Goal: Check status

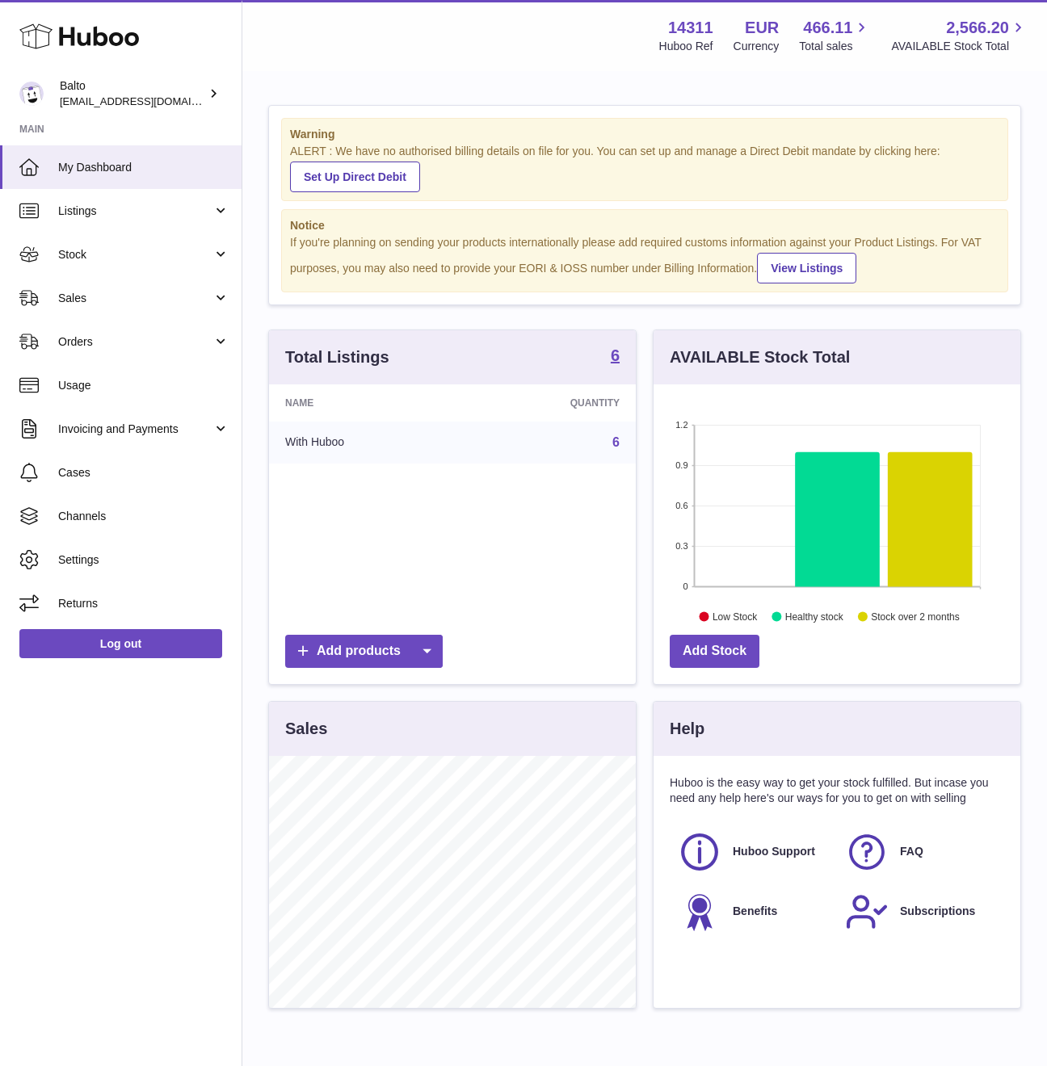
scroll to position [252, 367]
click at [94, 350] on link "Orders" at bounding box center [121, 342] width 242 height 44
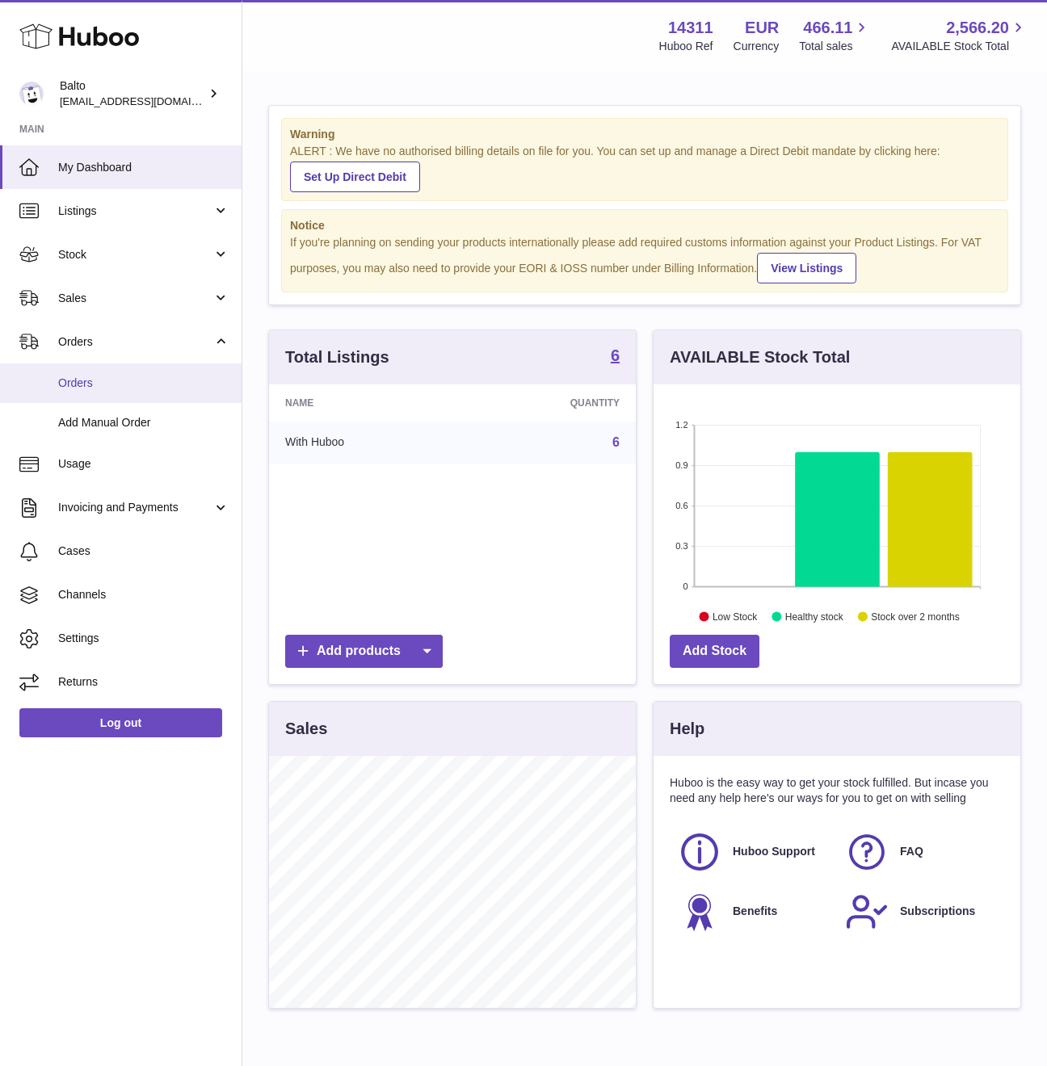
click at [127, 376] on span "Orders" at bounding box center [143, 383] width 171 height 15
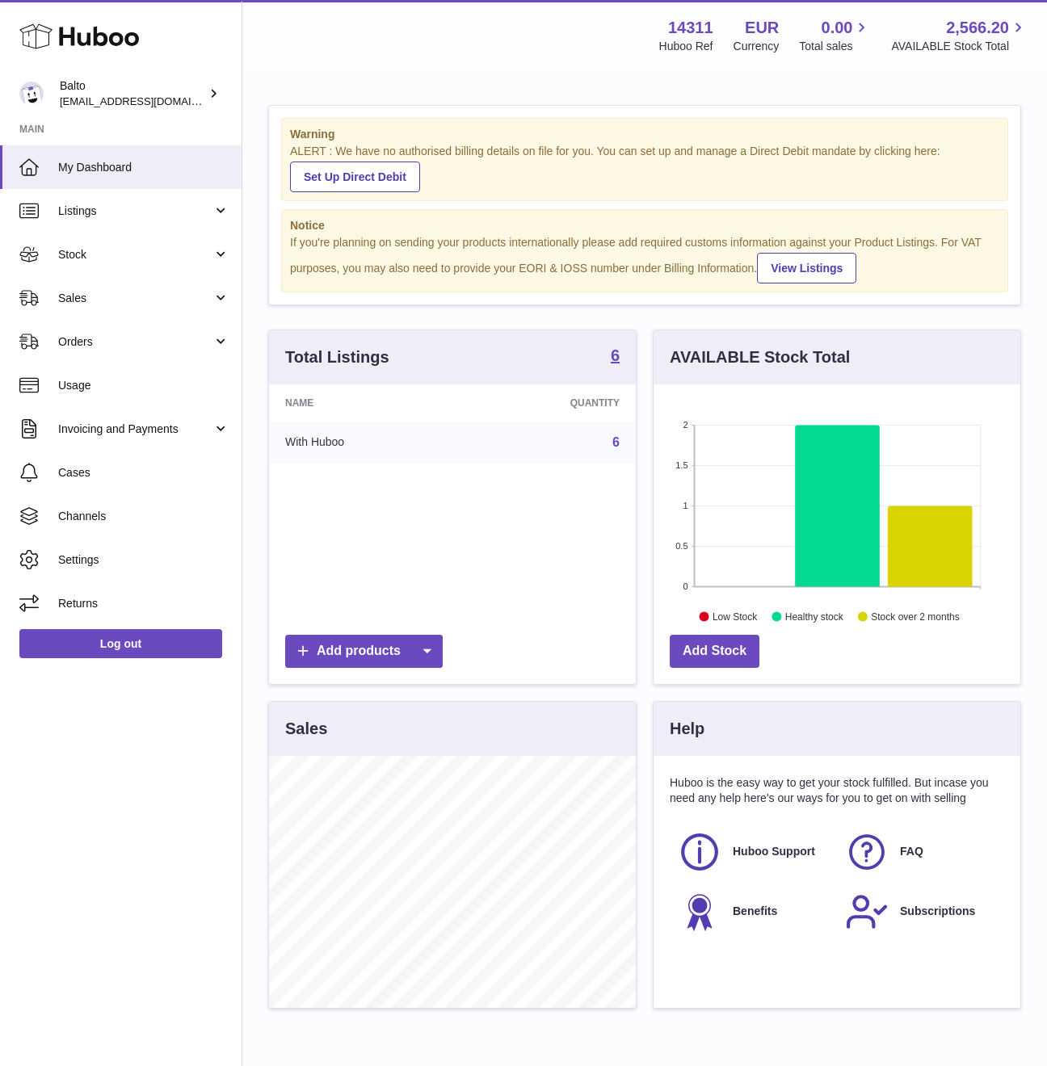
scroll to position [252, 367]
click at [120, 332] on link "Orders" at bounding box center [121, 342] width 242 height 44
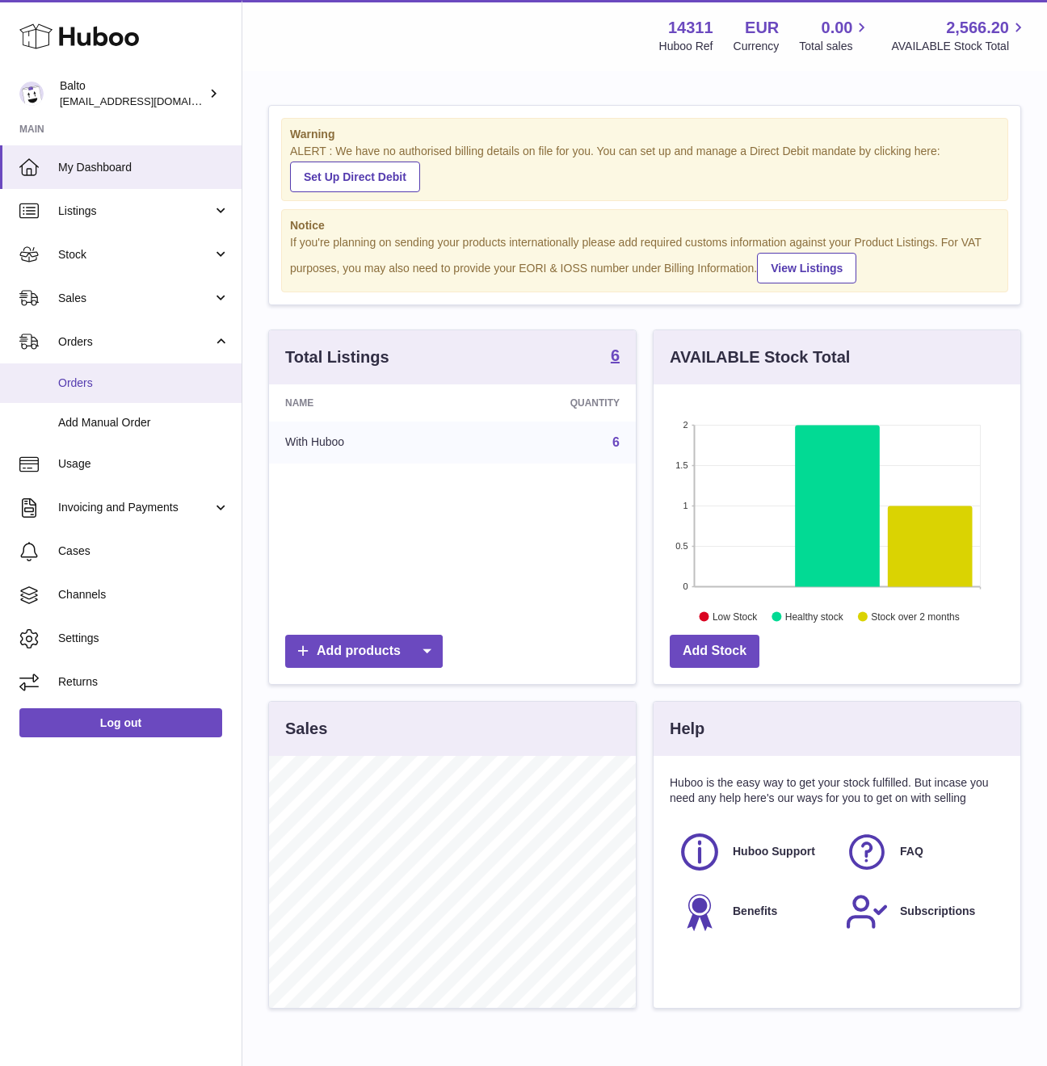
click at [103, 377] on span "Orders" at bounding box center [143, 383] width 171 height 15
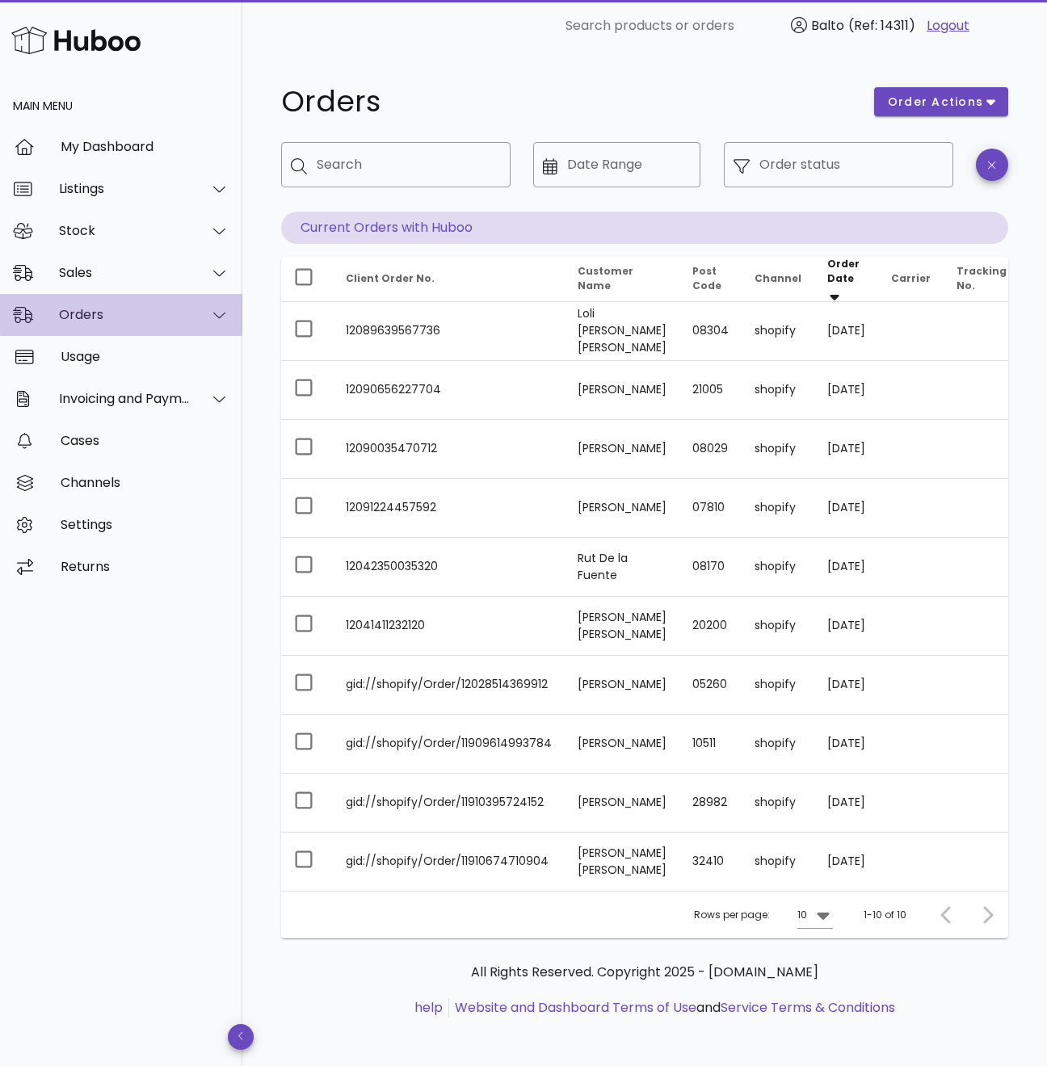
click at [204, 305] on div at bounding box center [210, 315] width 39 height 40
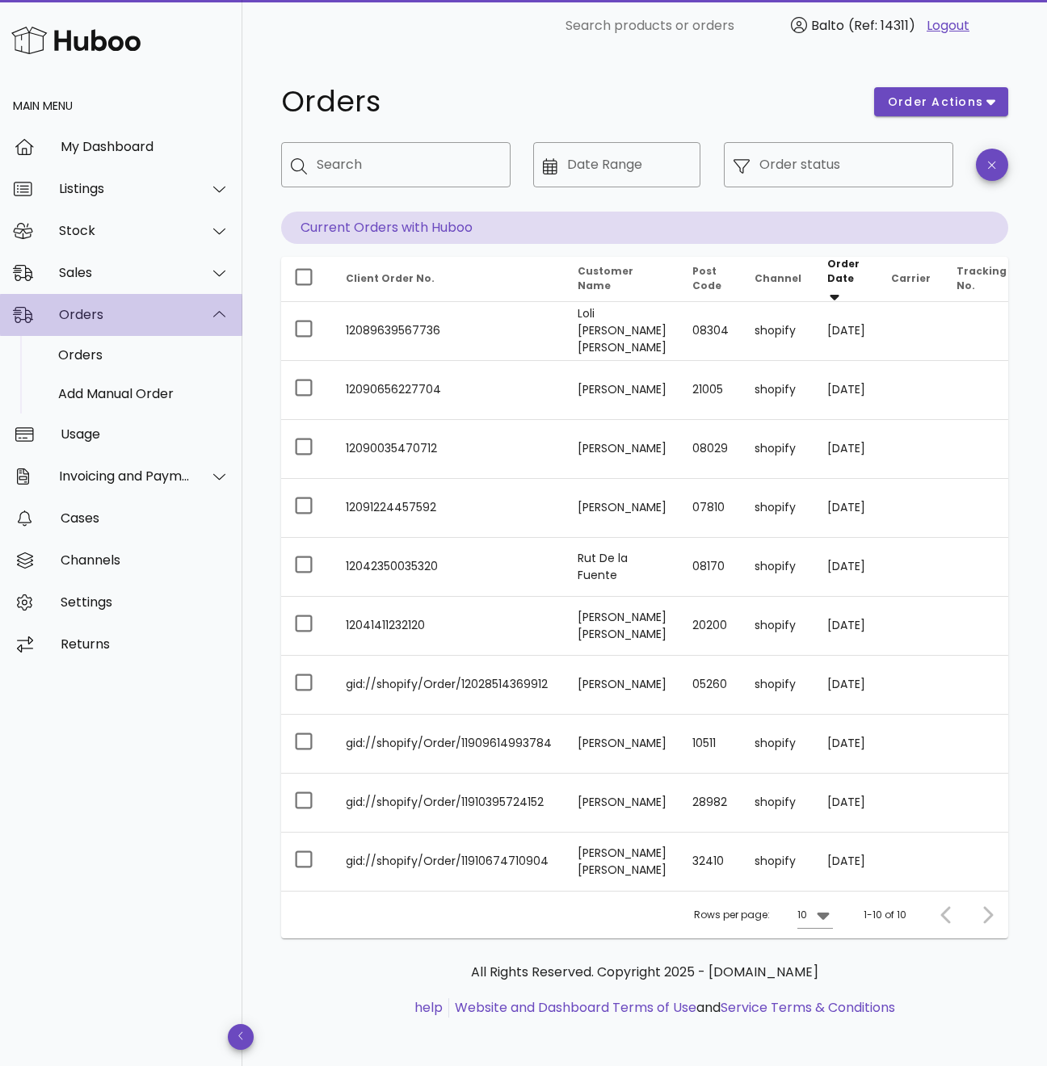
click at [205, 310] on div at bounding box center [210, 315] width 39 height 40
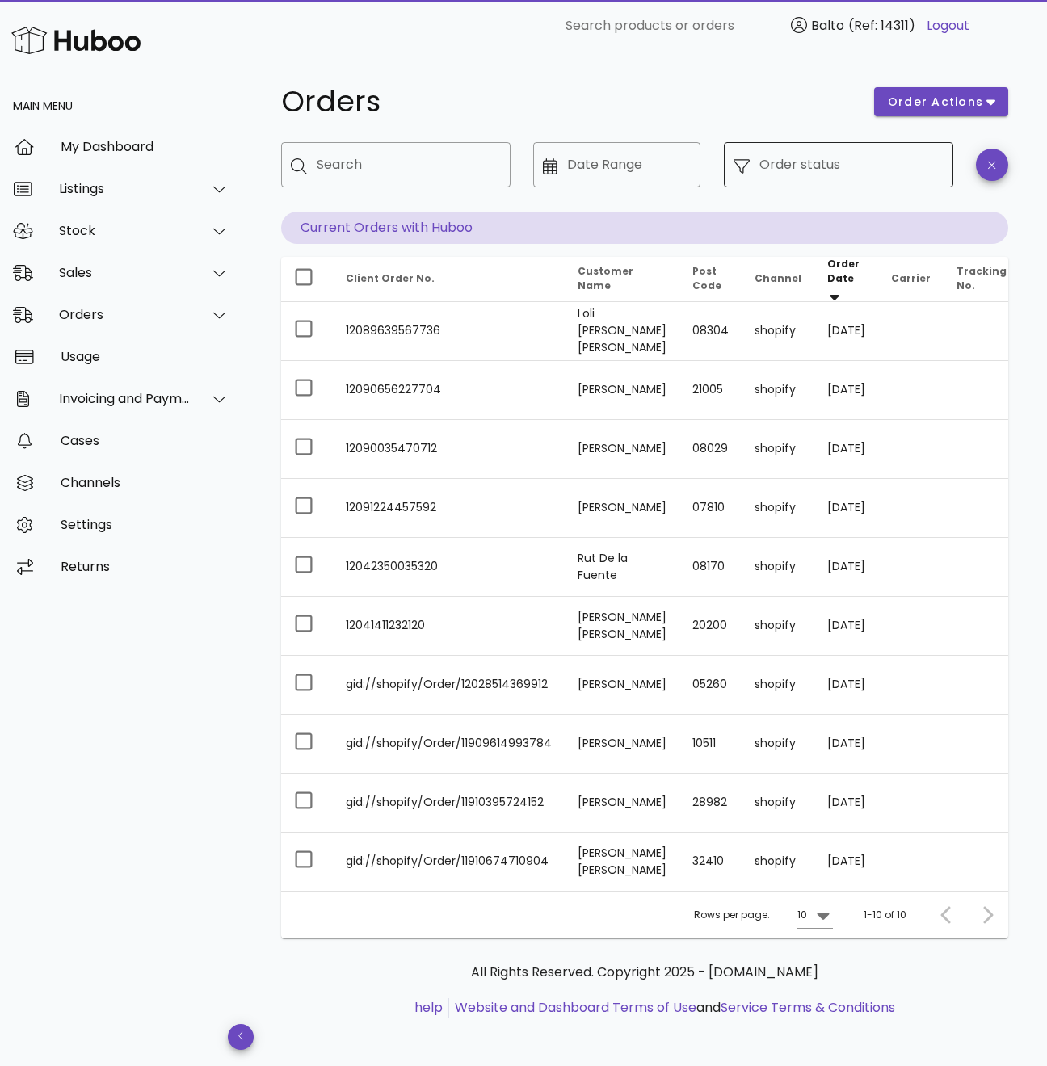
click at [862, 173] on input "Order status" at bounding box center [851, 165] width 184 height 26
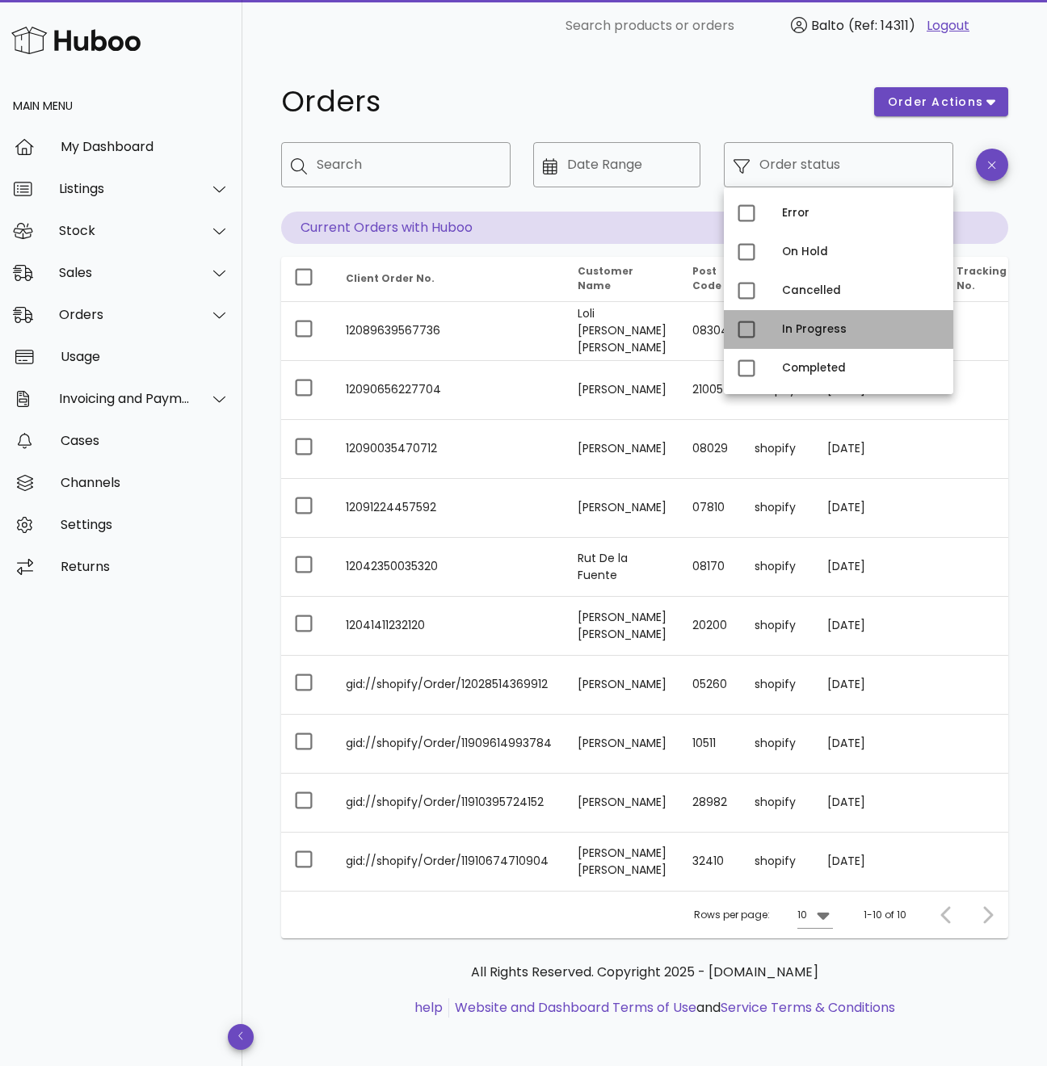
click at [809, 332] on div "In Progress" at bounding box center [861, 329] width 158 height 13
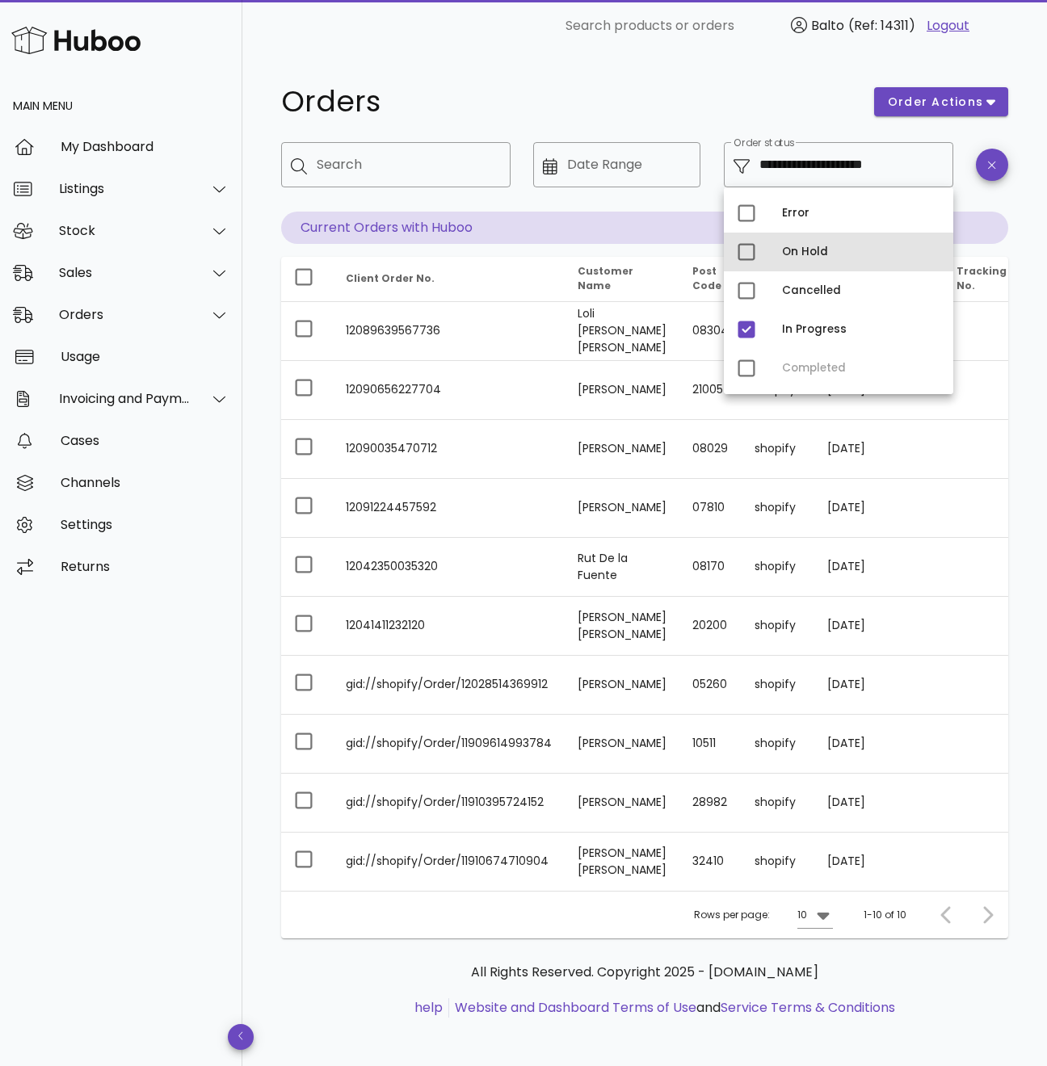
click at [817, 251] on div "On Hold" at bounding box center [861, 252] width 158 height 13
type input "**********"
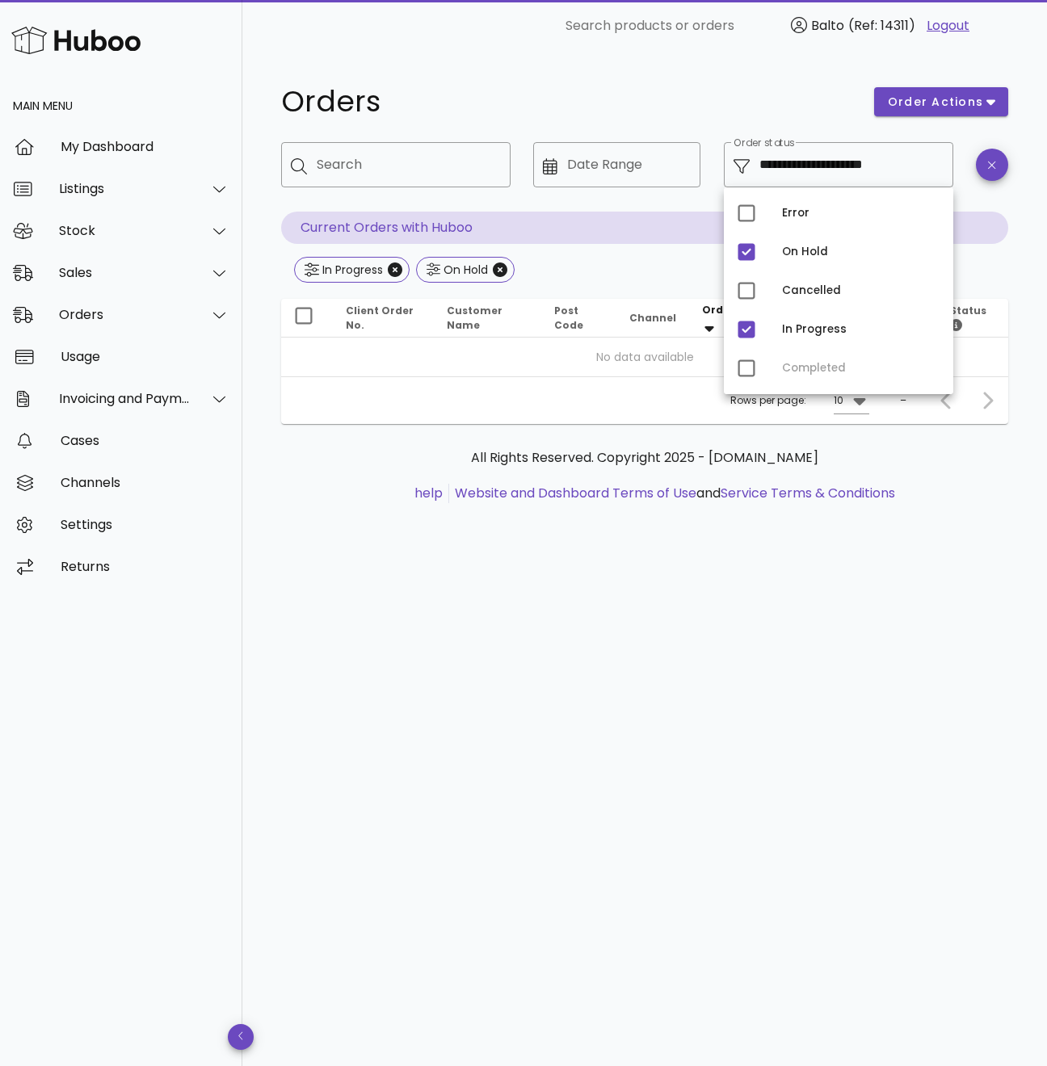
click at [671, 269] on div "In Progress On Hold" at bounding box center [644, 271] width 727 height 29
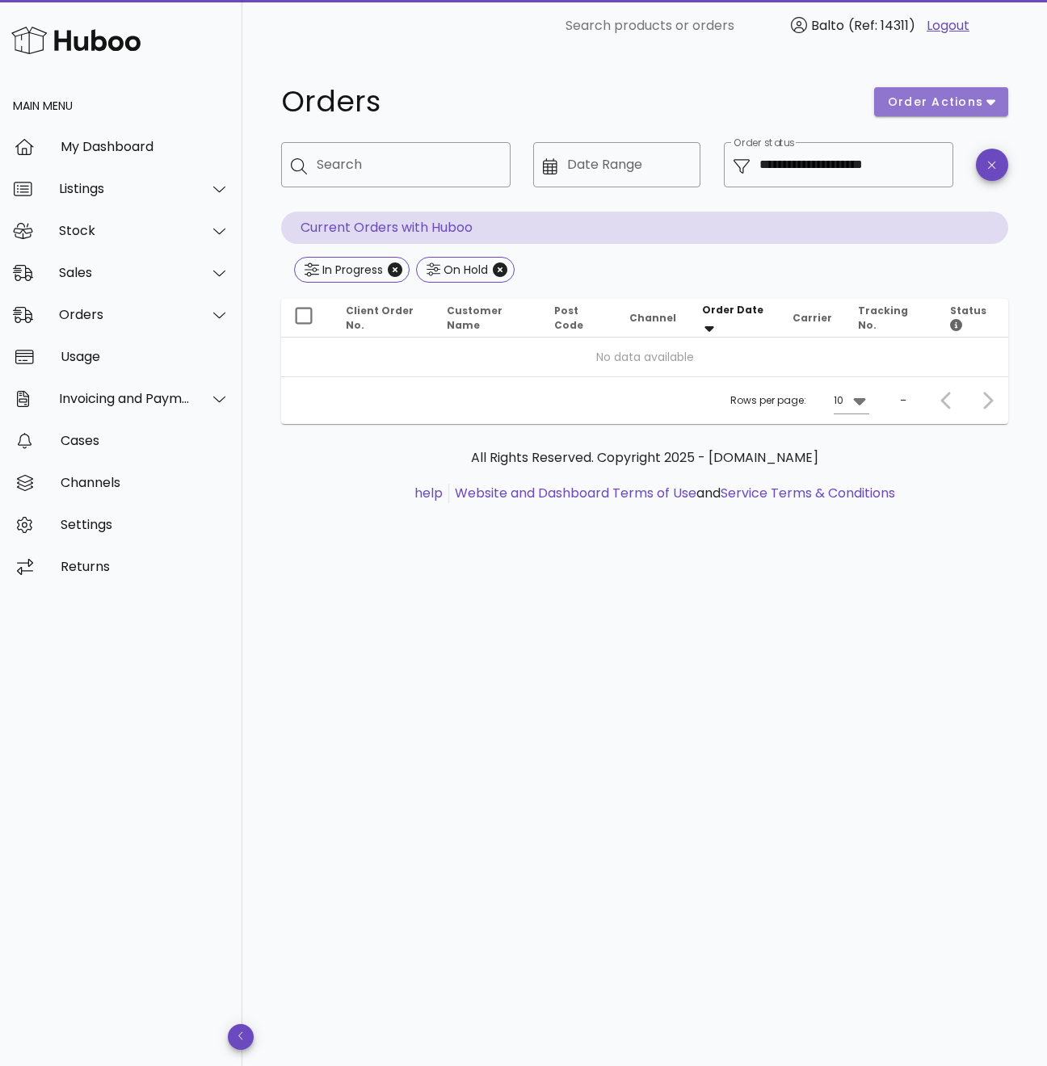
click at [998, 111] on button "order actions" at bounding box center [941, 101] width 134 height 29
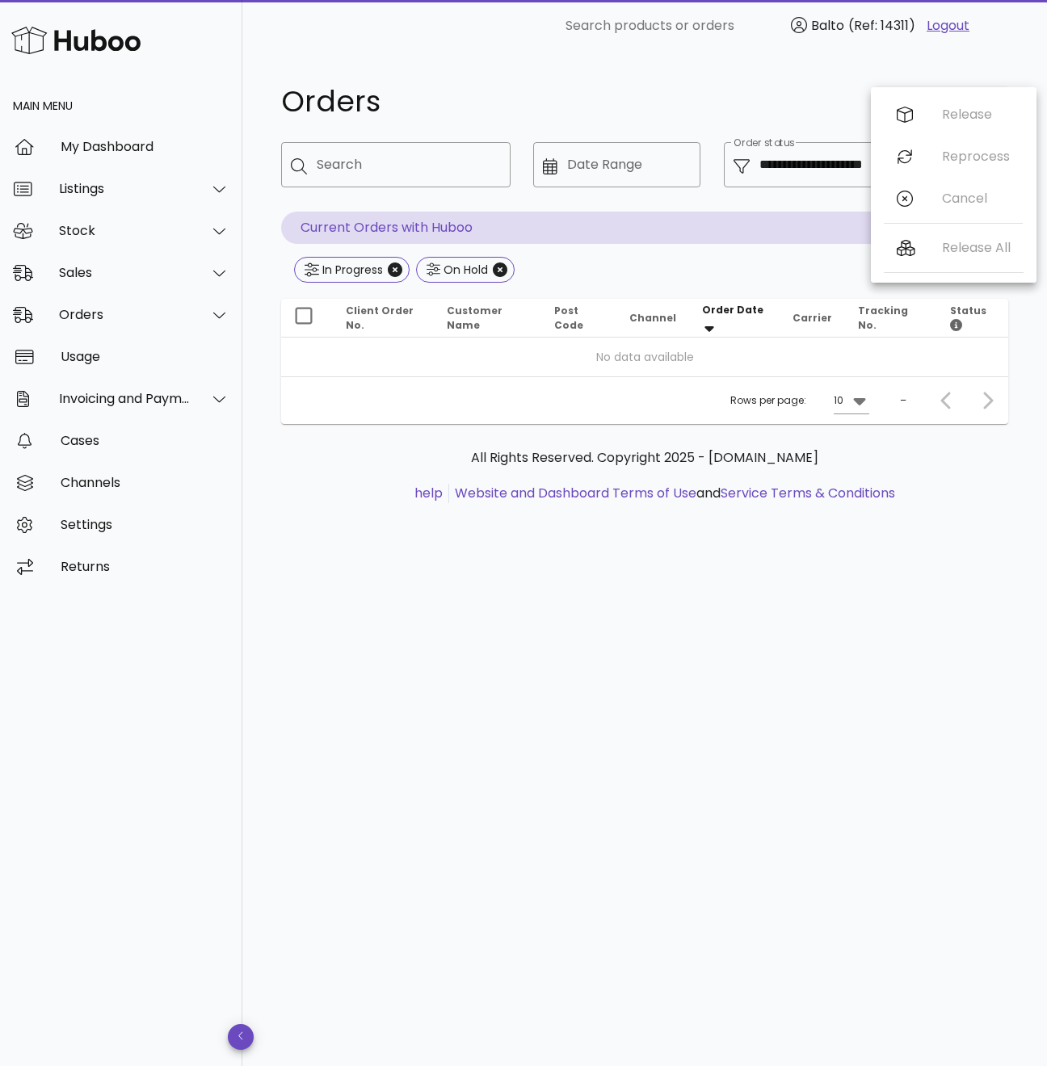
click at [785, 98] on h1 "Orders" at bounding box center [567, 101] width 573 height 29
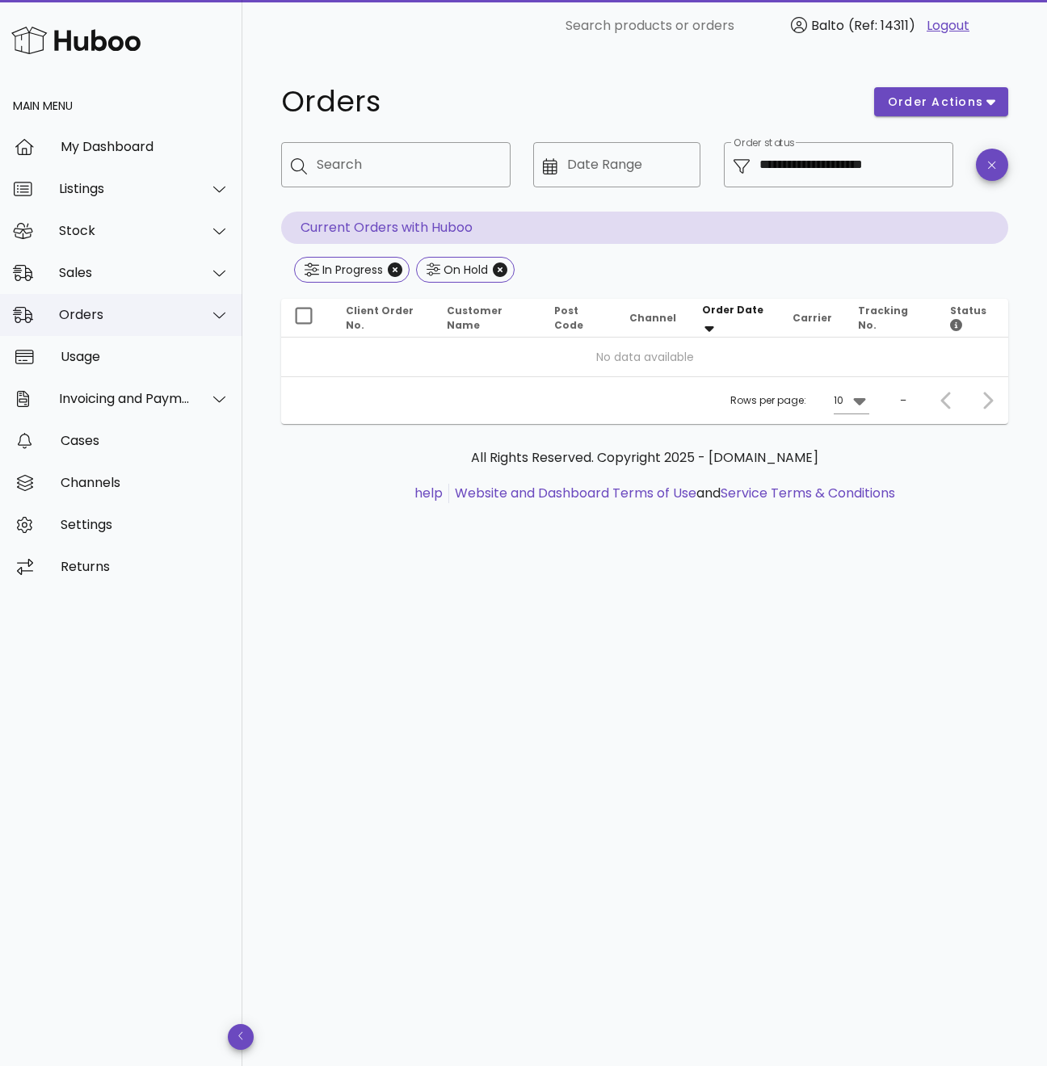
click at [190, 314] on div "Orders" at bounding box center [125, 314] width 132 height 15
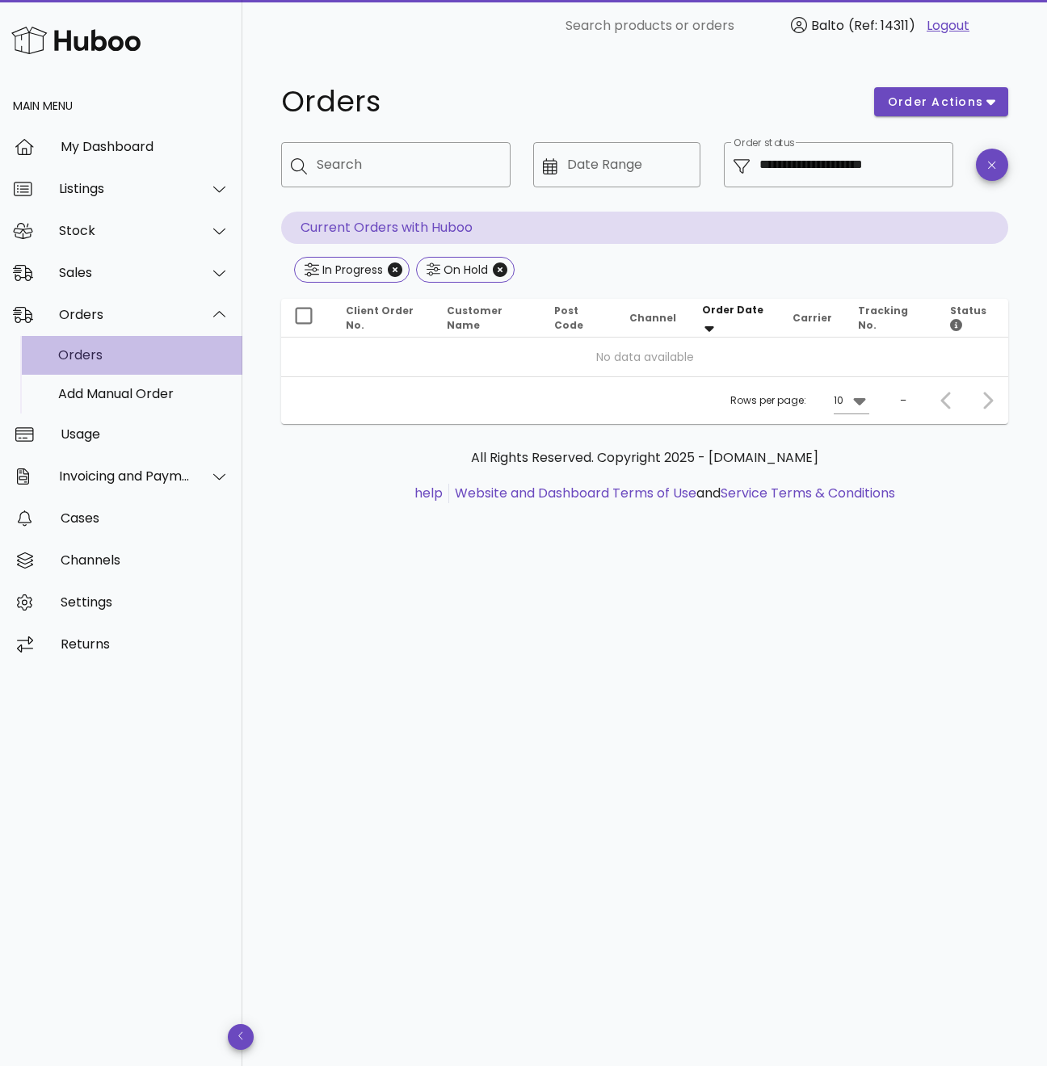
click at [179, 352] on div "Orders" at bounding box center [143, 354] width 171 height 15
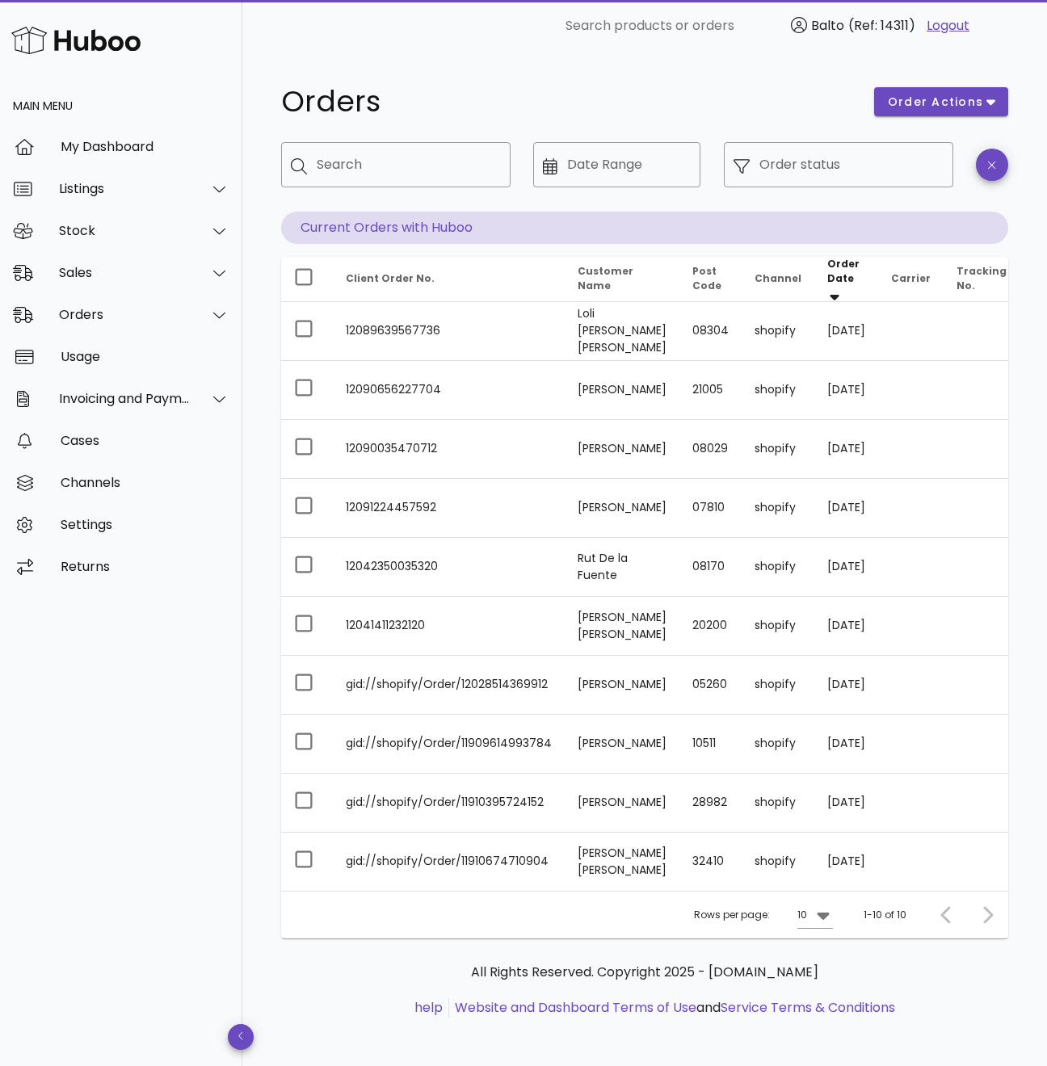
click at [952, 26] on link "Logout" at bounding box center [947, 25] width 43 height 19
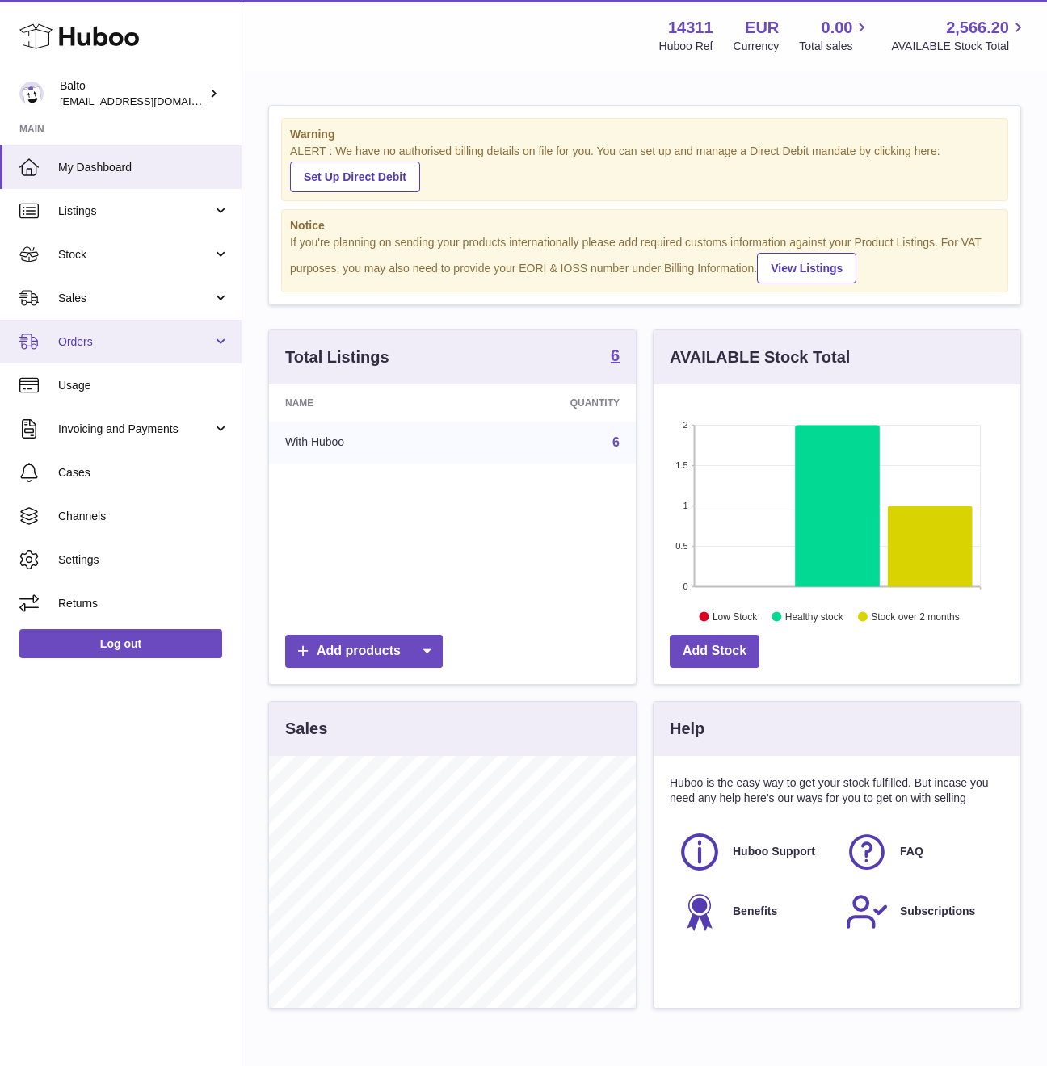
scroll to position [807494, 807379]
click at [132, 351] on link "Orders" at bounding box center [121, 342] width 242 height 44
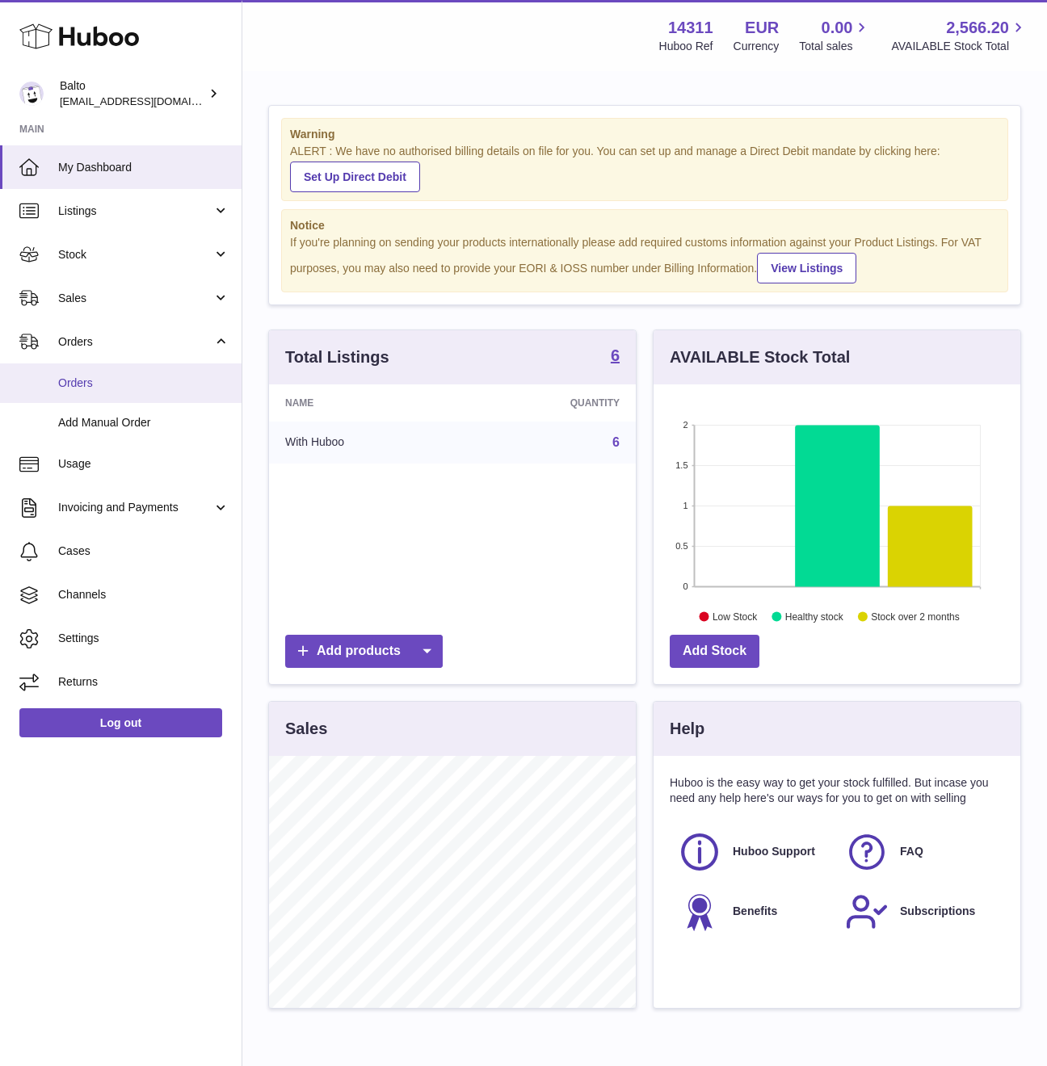
click at [132, 390] on link "Orders" at bounding box center [121, 383] width 242 height 40
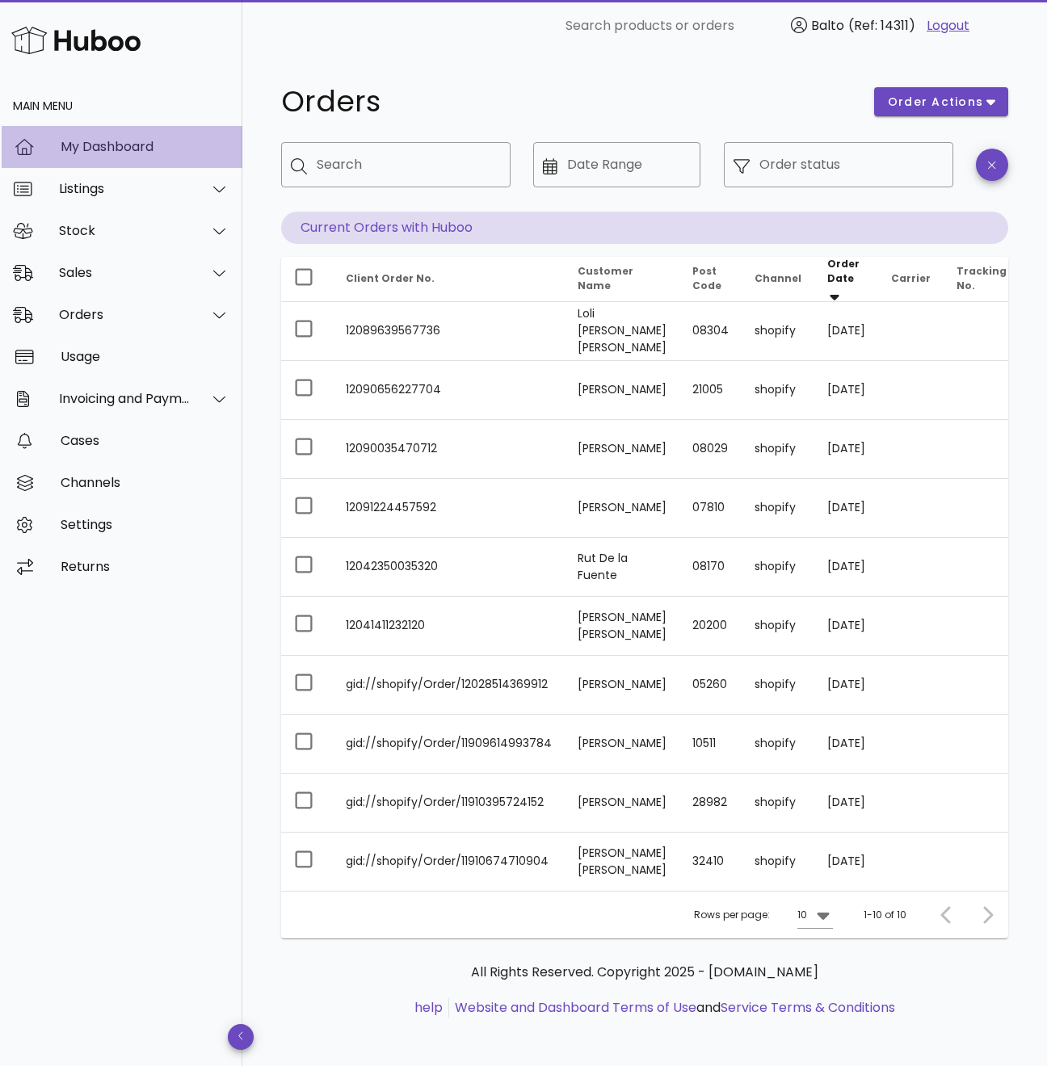
click at [113, 155] on div "My Dashboard" at bounding box center [145, 146] width 169 height 35
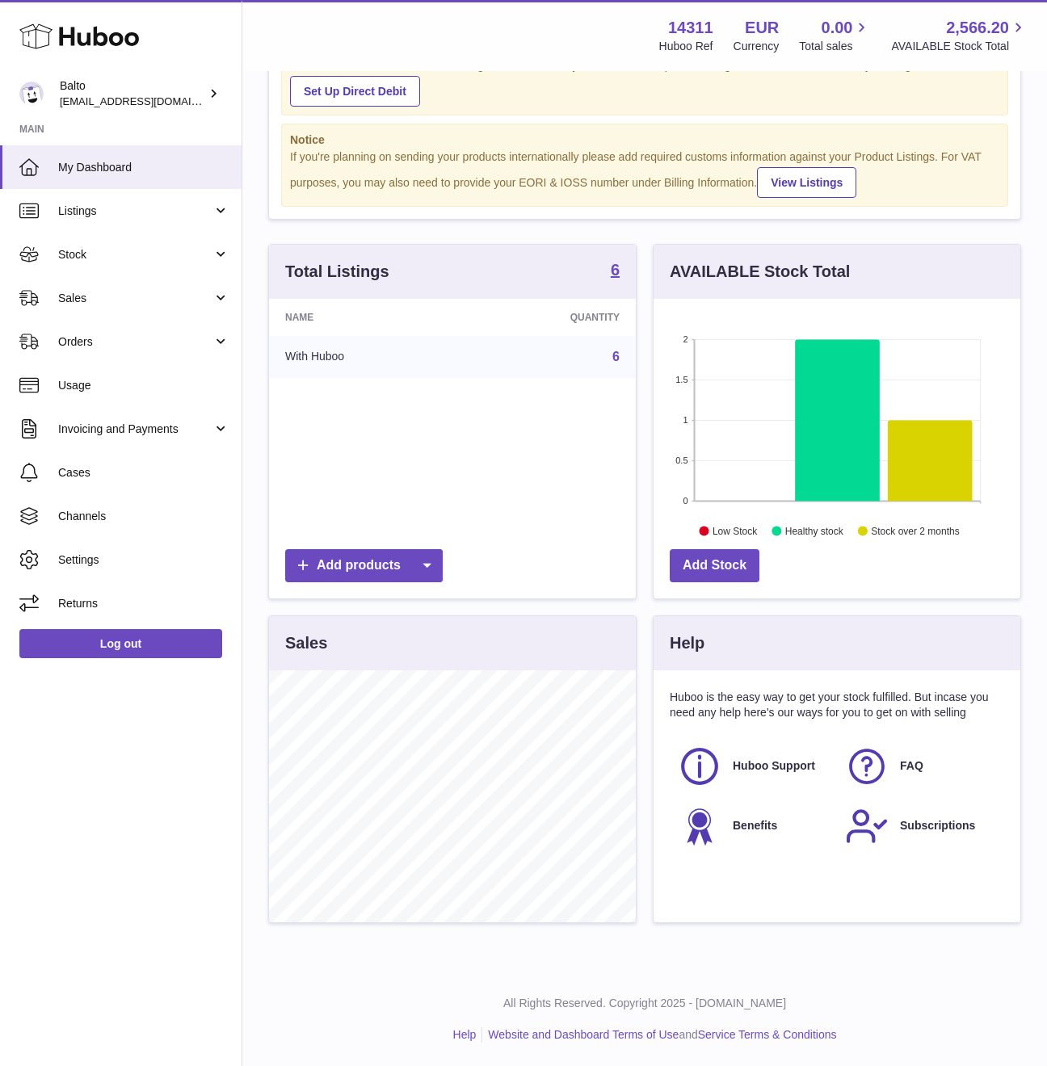
scroll to position [807494, 807379]
click at [218, 431] on link "Invoicing and Payments" at bounding box center [121, 429] width 242 height 44
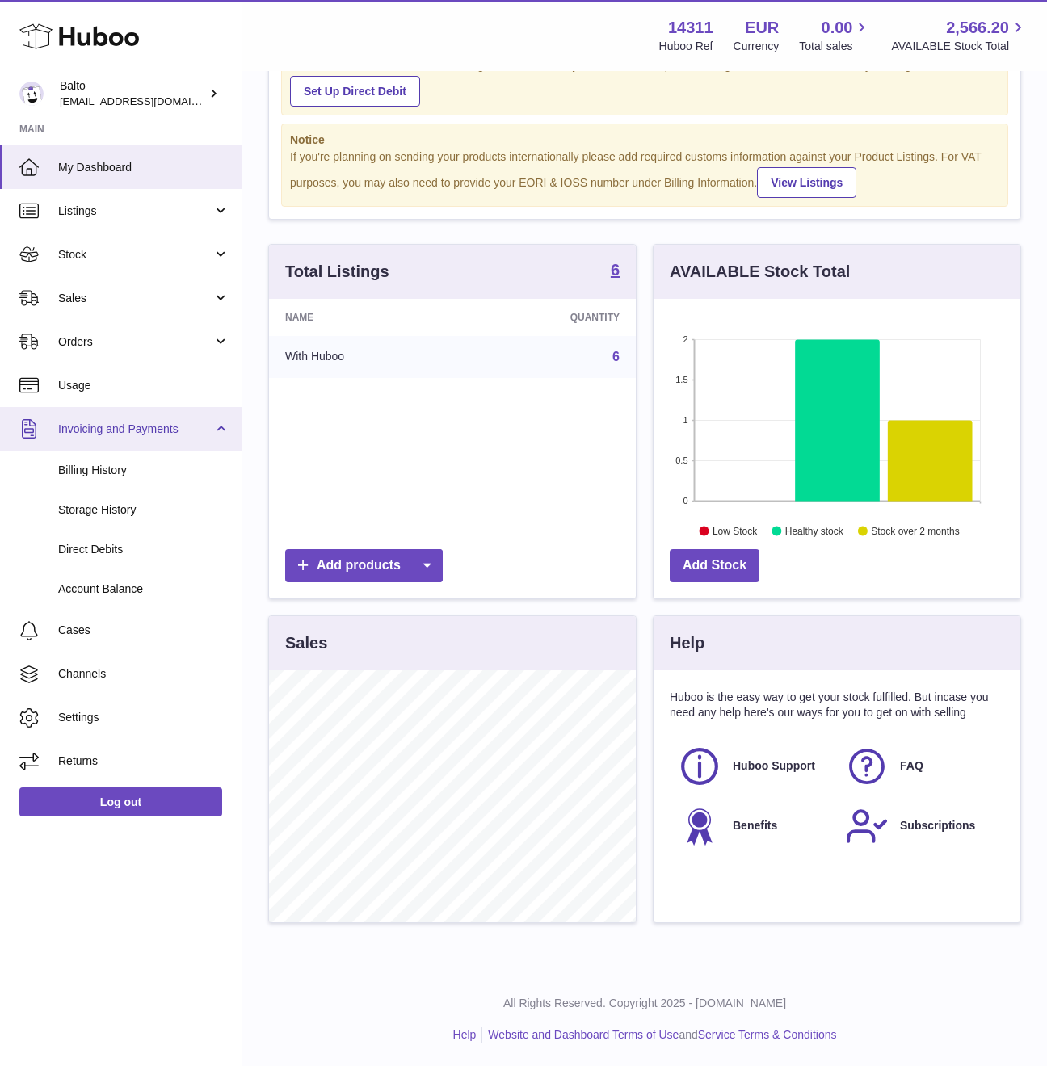
click at [218, 431] on link "Invoicing and Payments" at bounding box center [121, 429] width 242 height 44
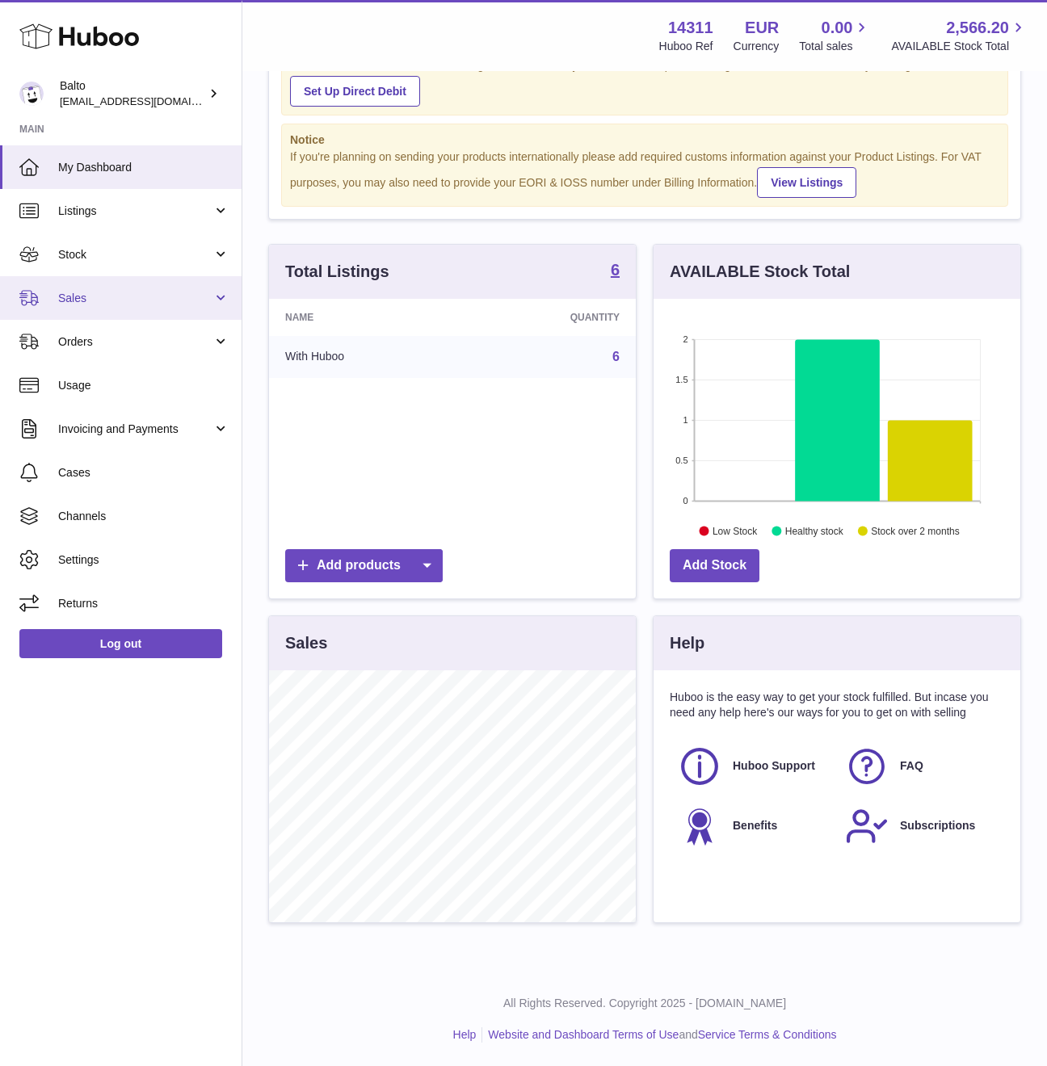
click at [221, 299] on link "Sales" at bounding box center [121, 298] width 242 height 44
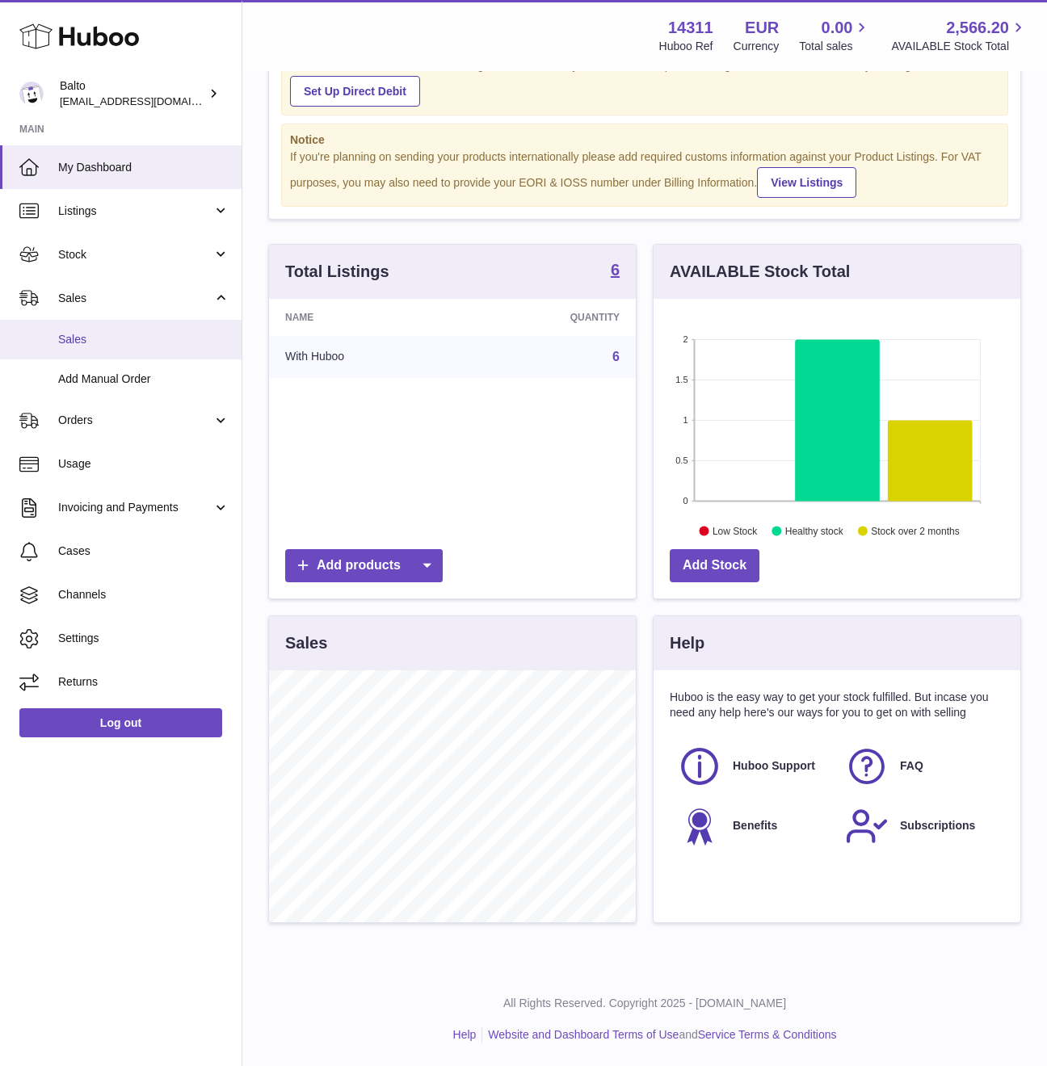
click at [167, 344] on span "Sales" at bounding box center [143, 339] width 171 height 15
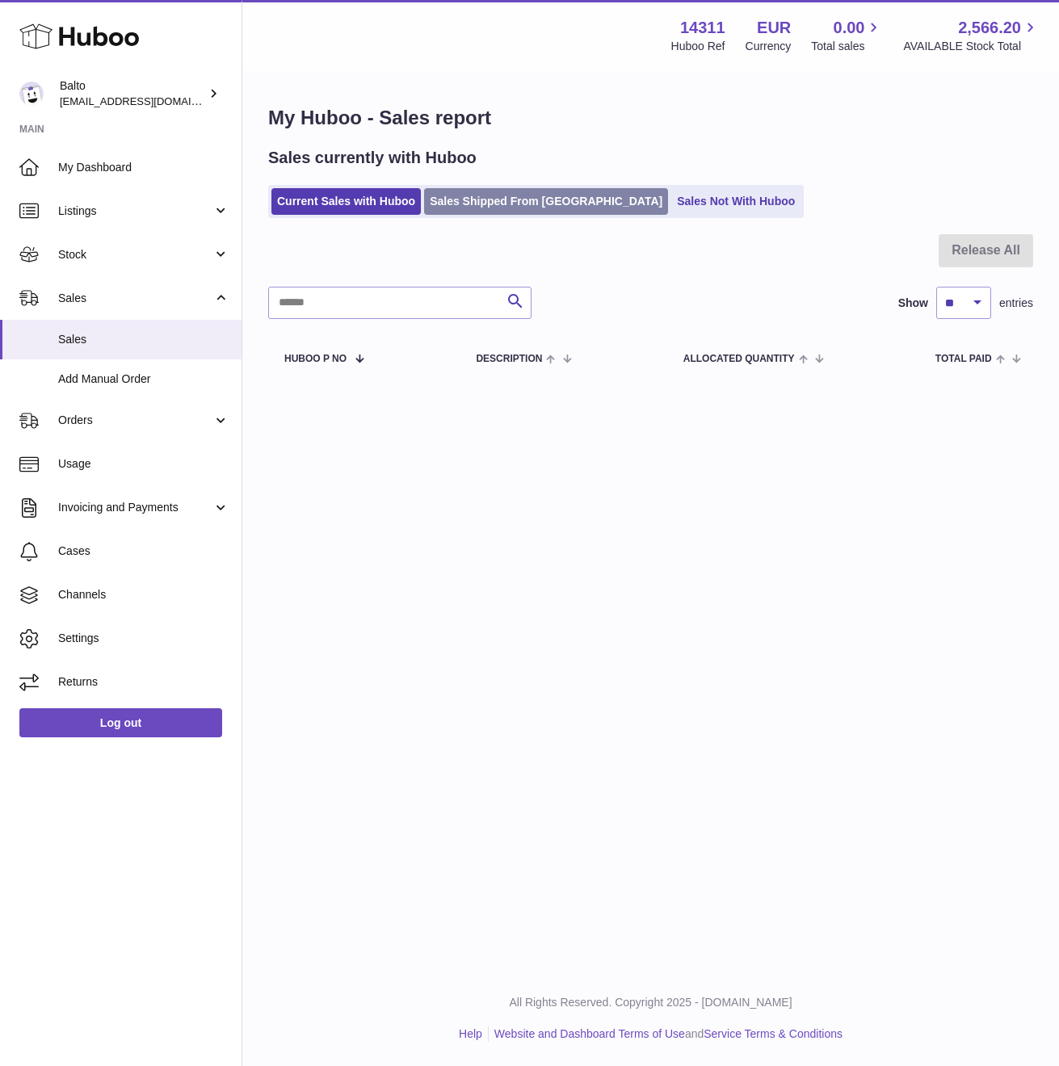
click at [511, 209] on link "Sales Shipped From [GEOGRAPHIC_DATA]" at bounding box center [546, 201] width 244 height 27
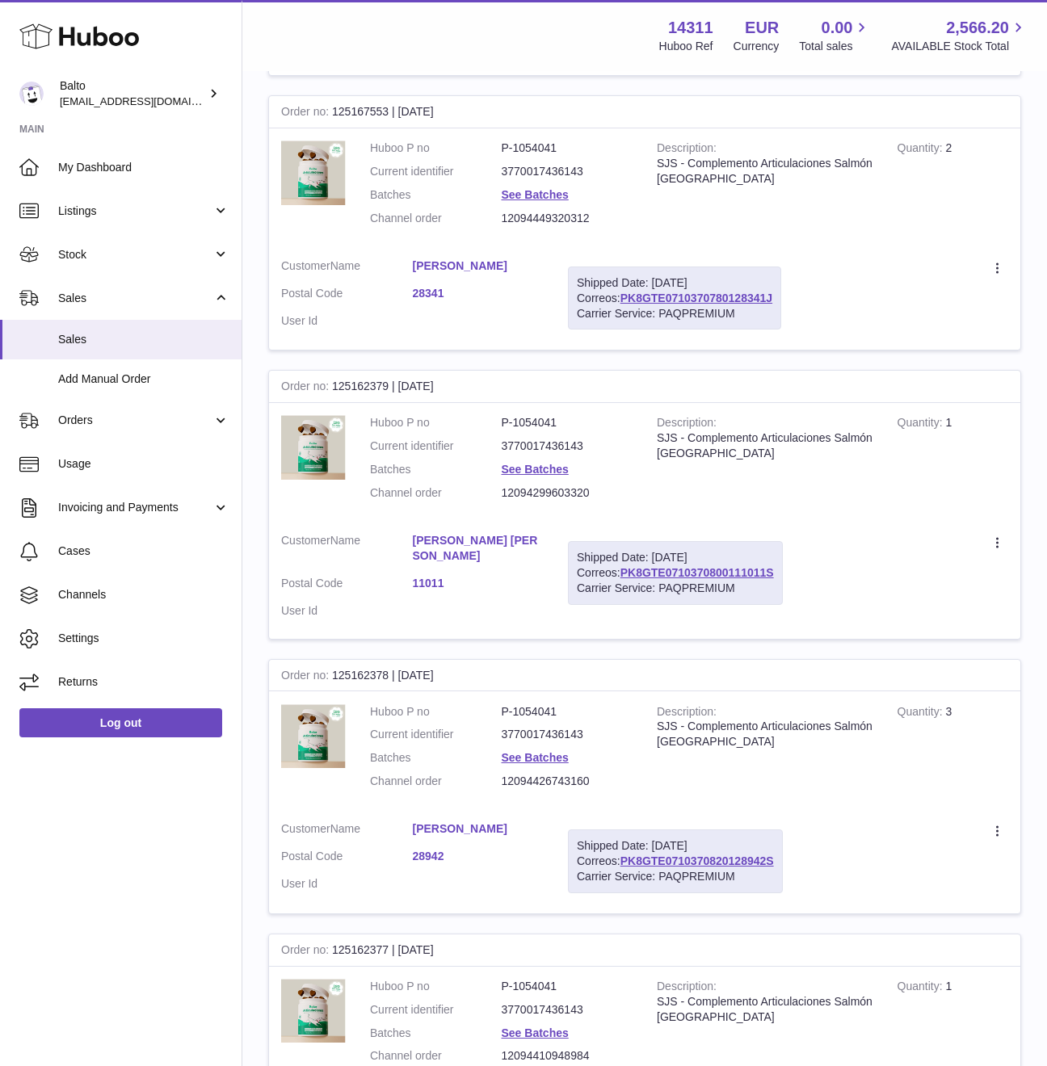
scroll to position [676, 0]
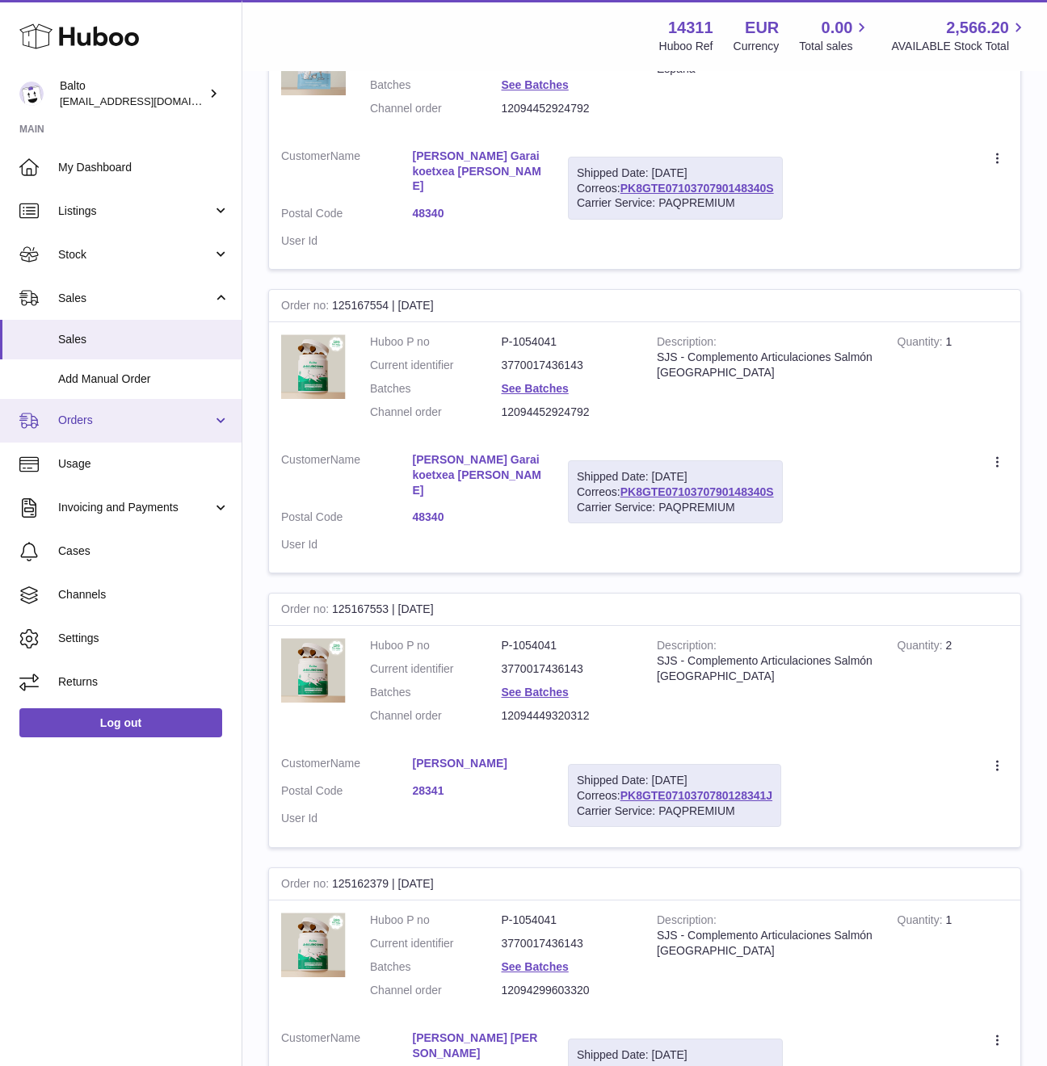
click at [216, 429] on link "Orders" at bounding box center [121, 421] width 242 height 44
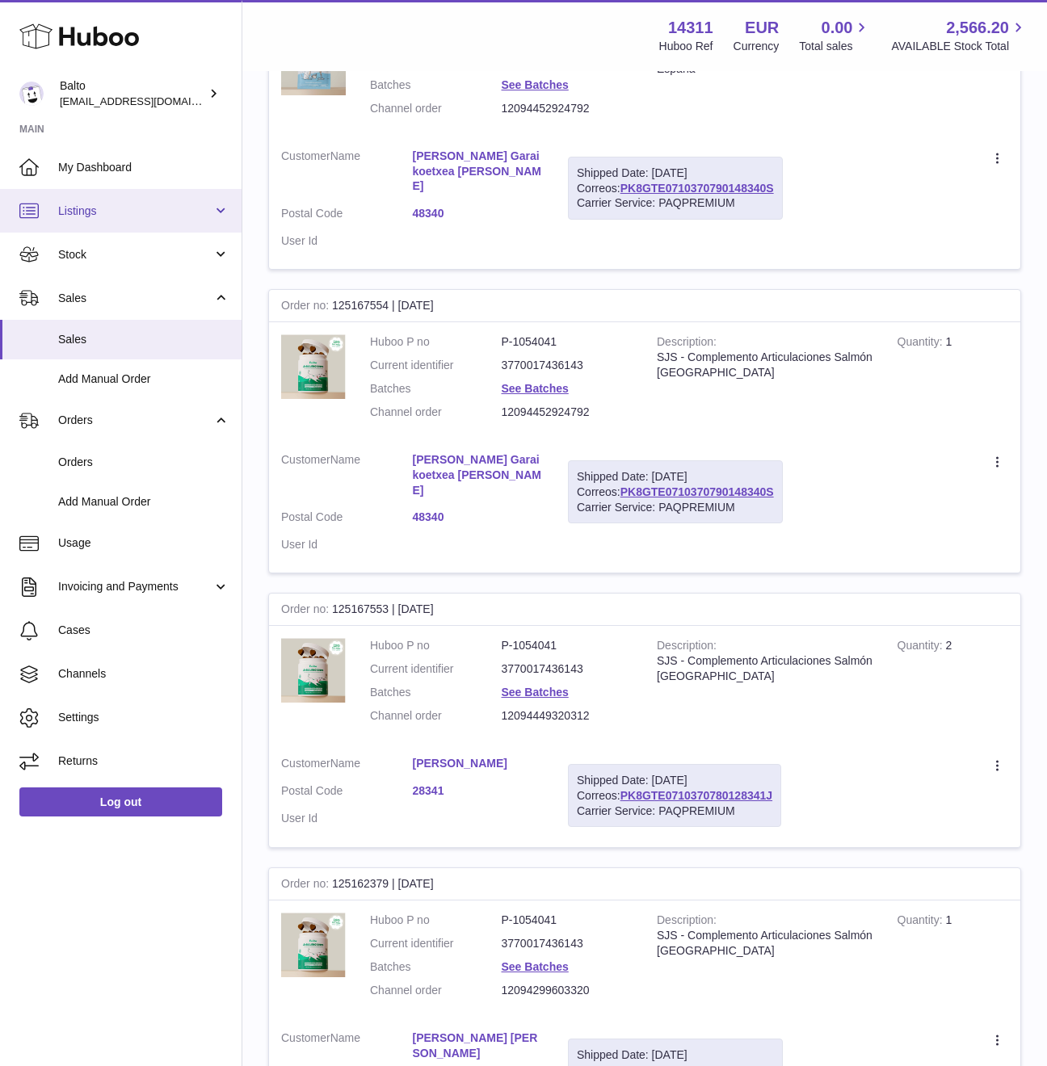
click at [179, 216] on span "Listings" at bounding box center [135, 211] width 154 height 15
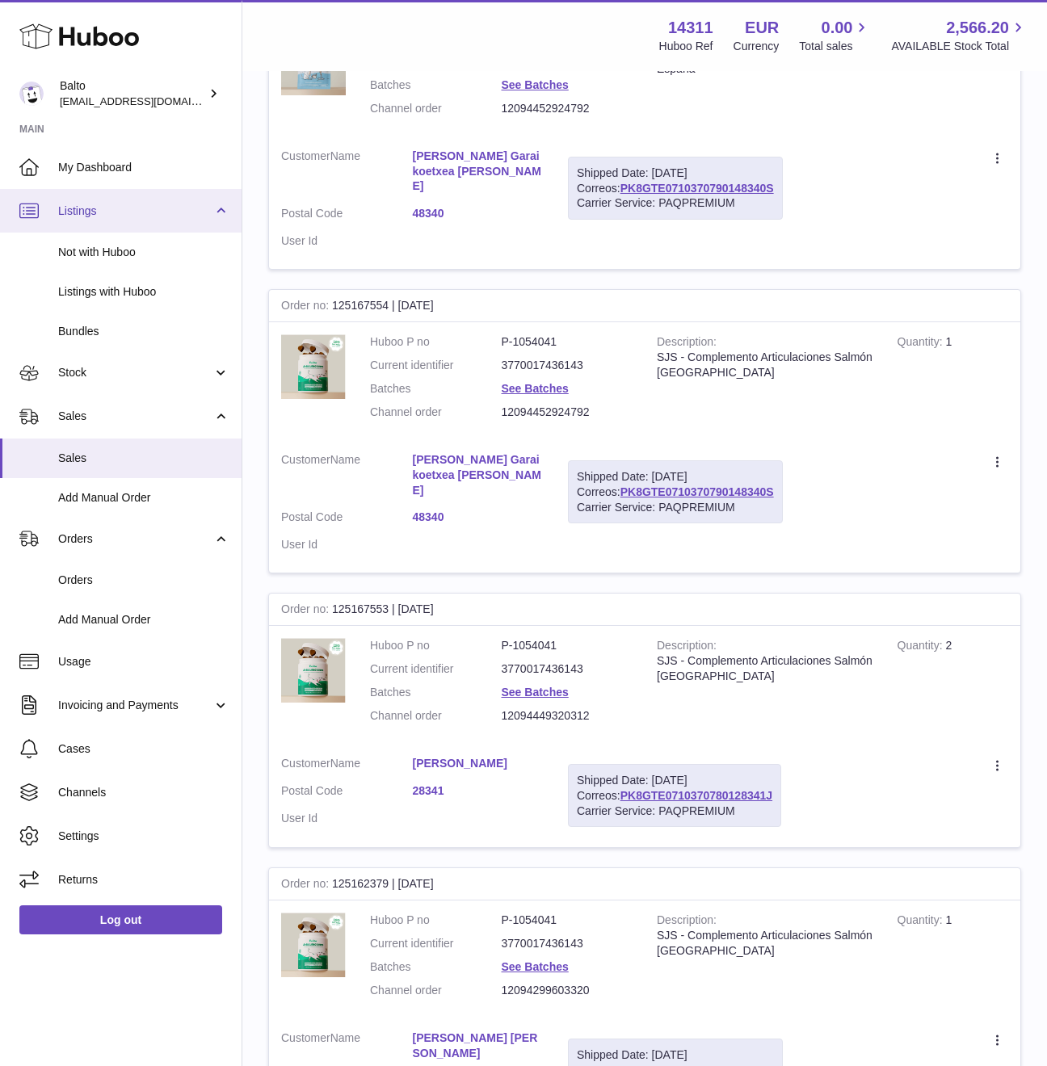
click at [179, 216] on span "Listings" at bounding box center [135, 211] width 154 height 15
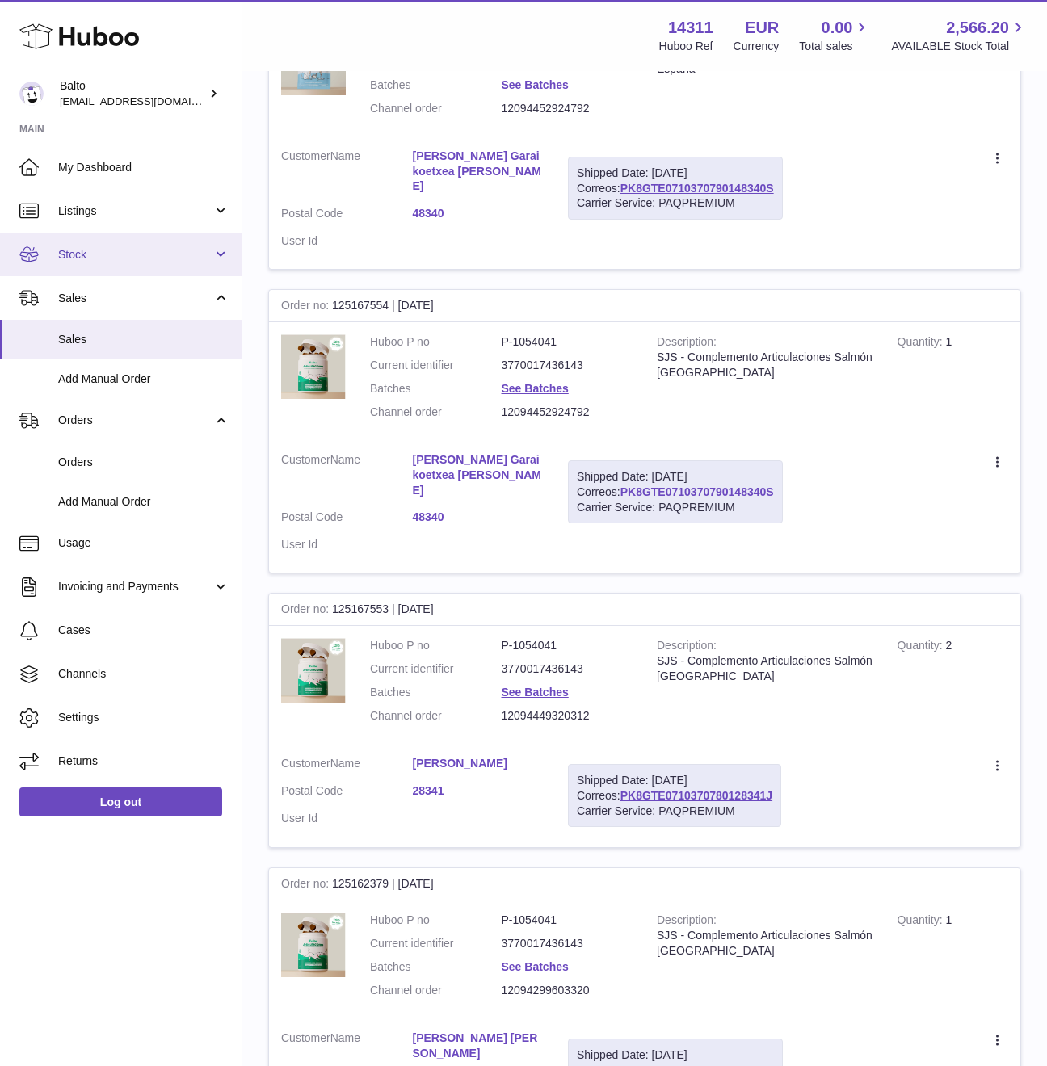
click at [201, 254] on span "Stock" at bounding box center [135, 254] width 154 height 15
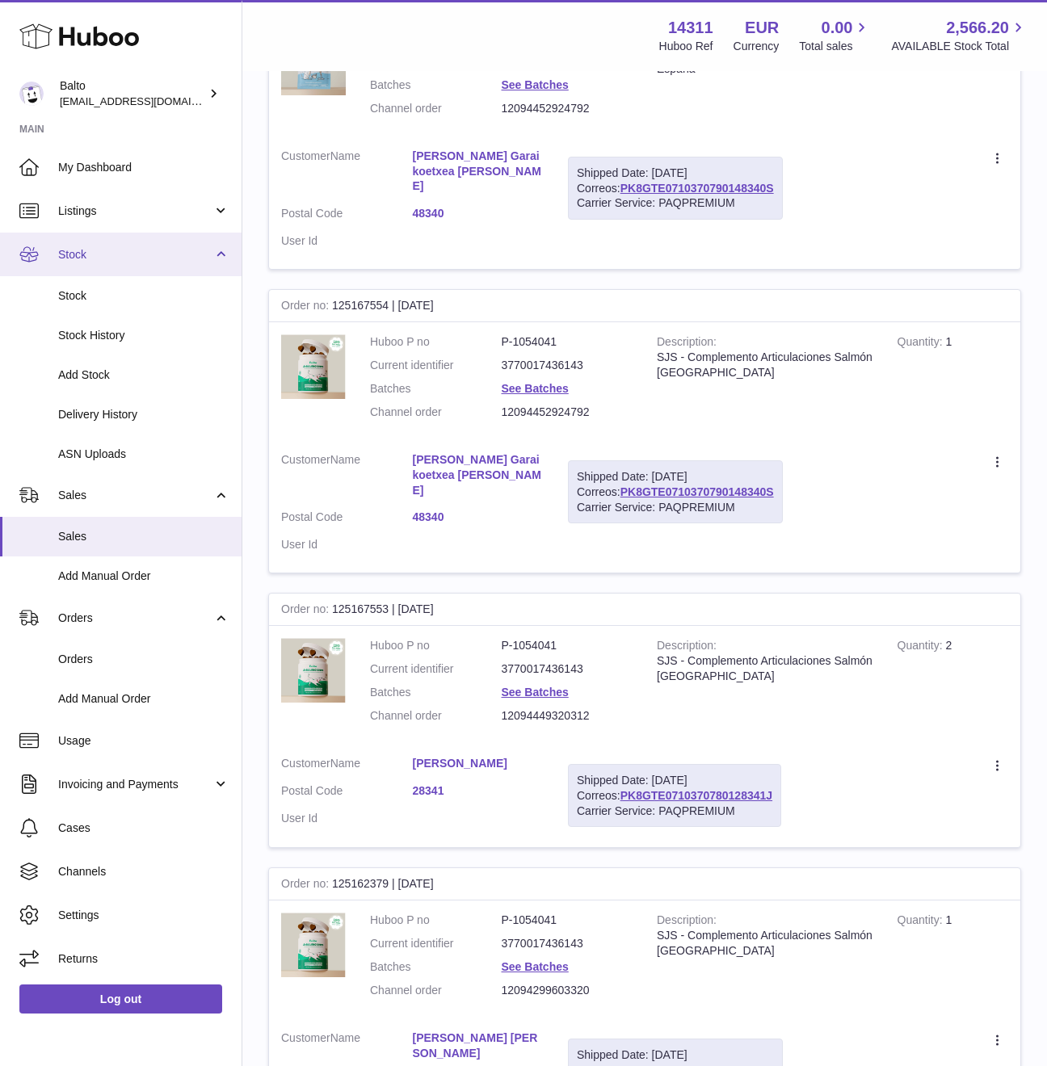
click at [201, 254] on span "Stock" at bounding box center [135, 254] width 154 height 15
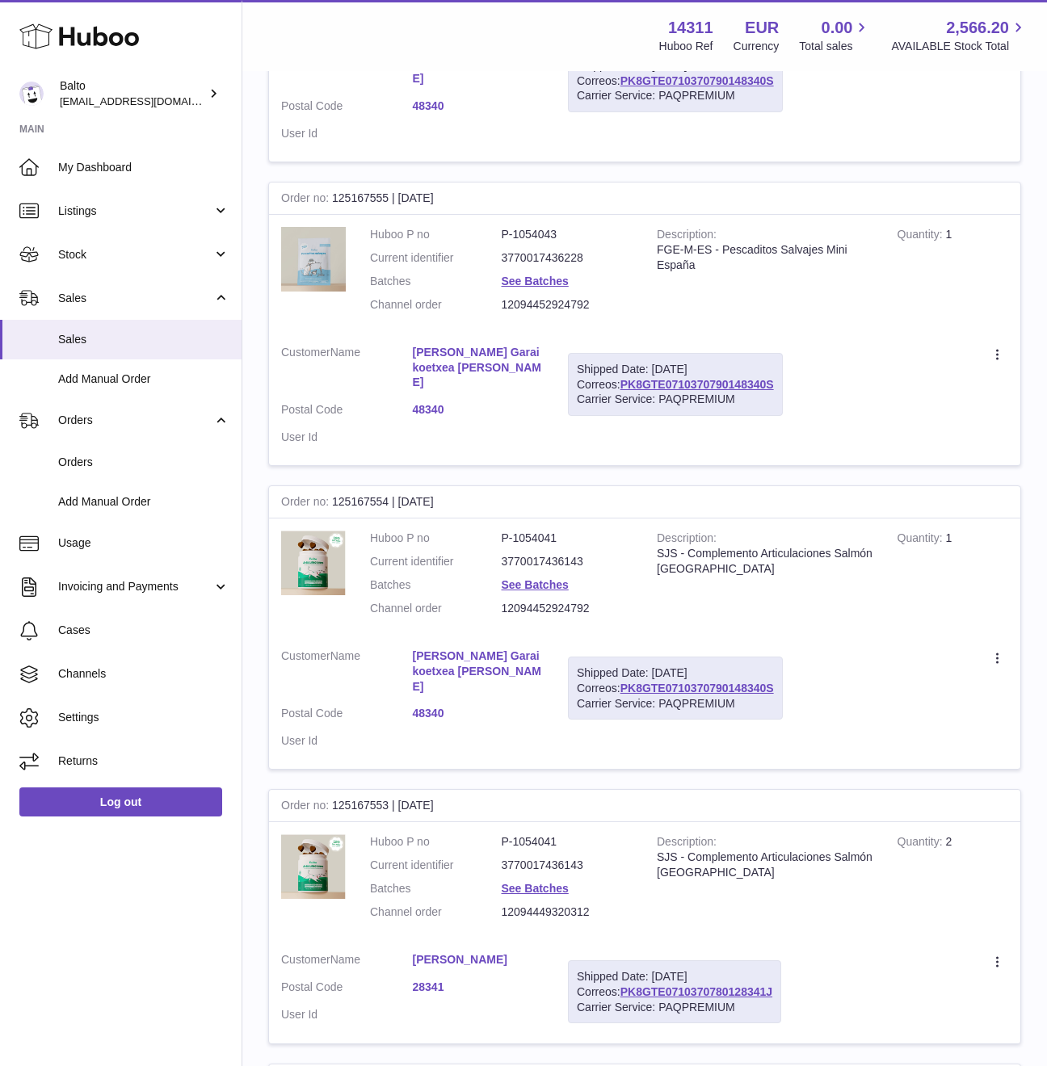
scroll to position [397, 0]
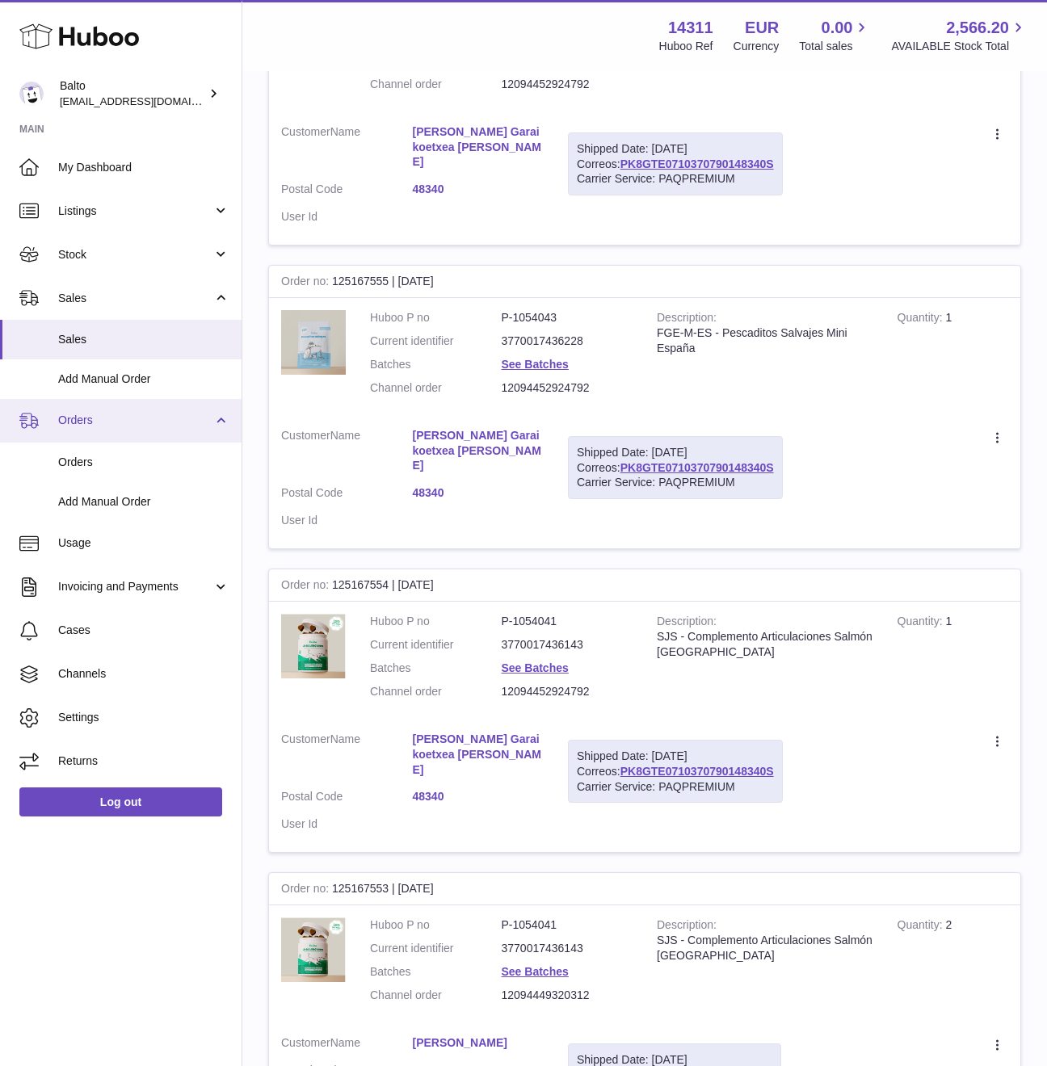
click at [120, 425] on span "Orders" at bounding box center [135, 420] width 154 height 15
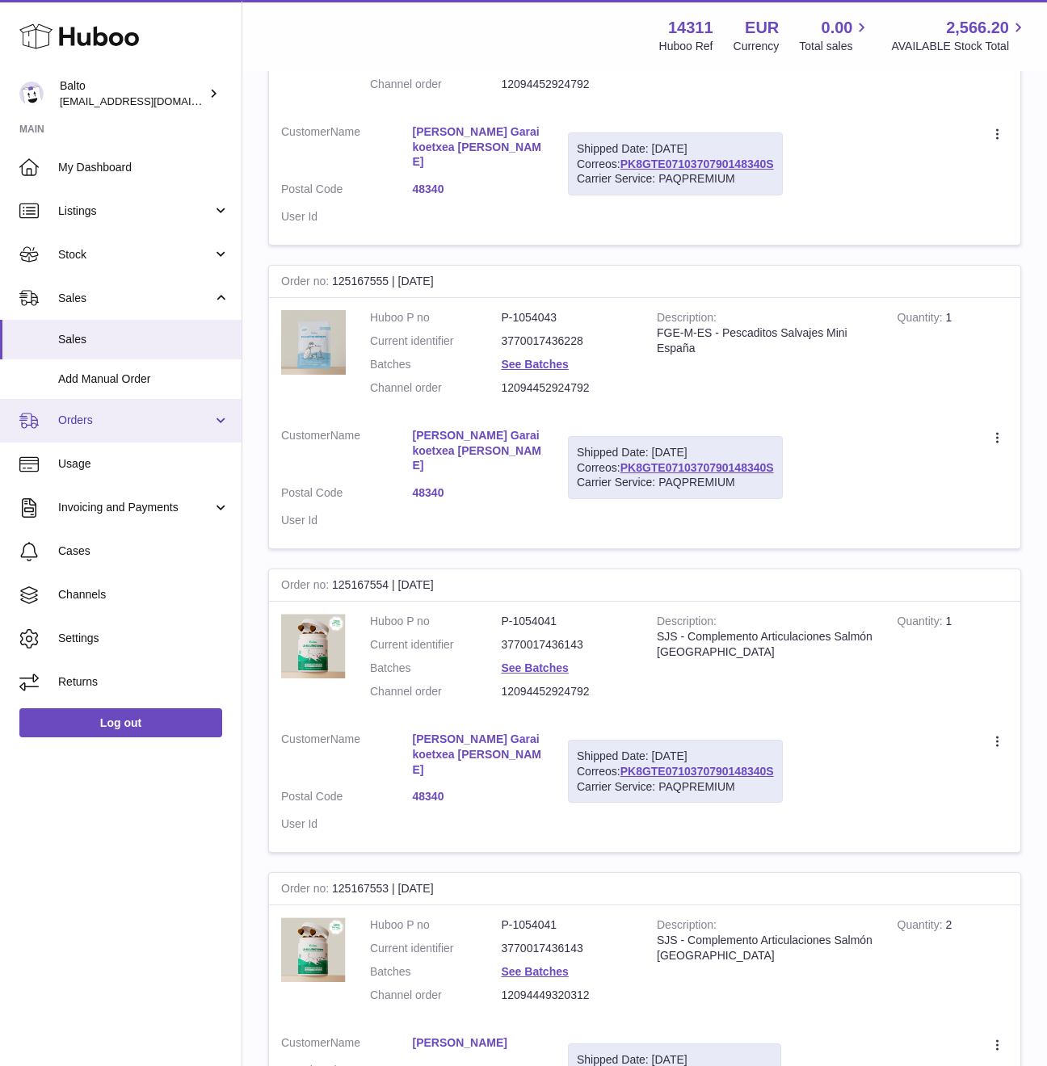
click at [128, 431] on link "Orders" at bounding box center [121, 421] width 242 height 44
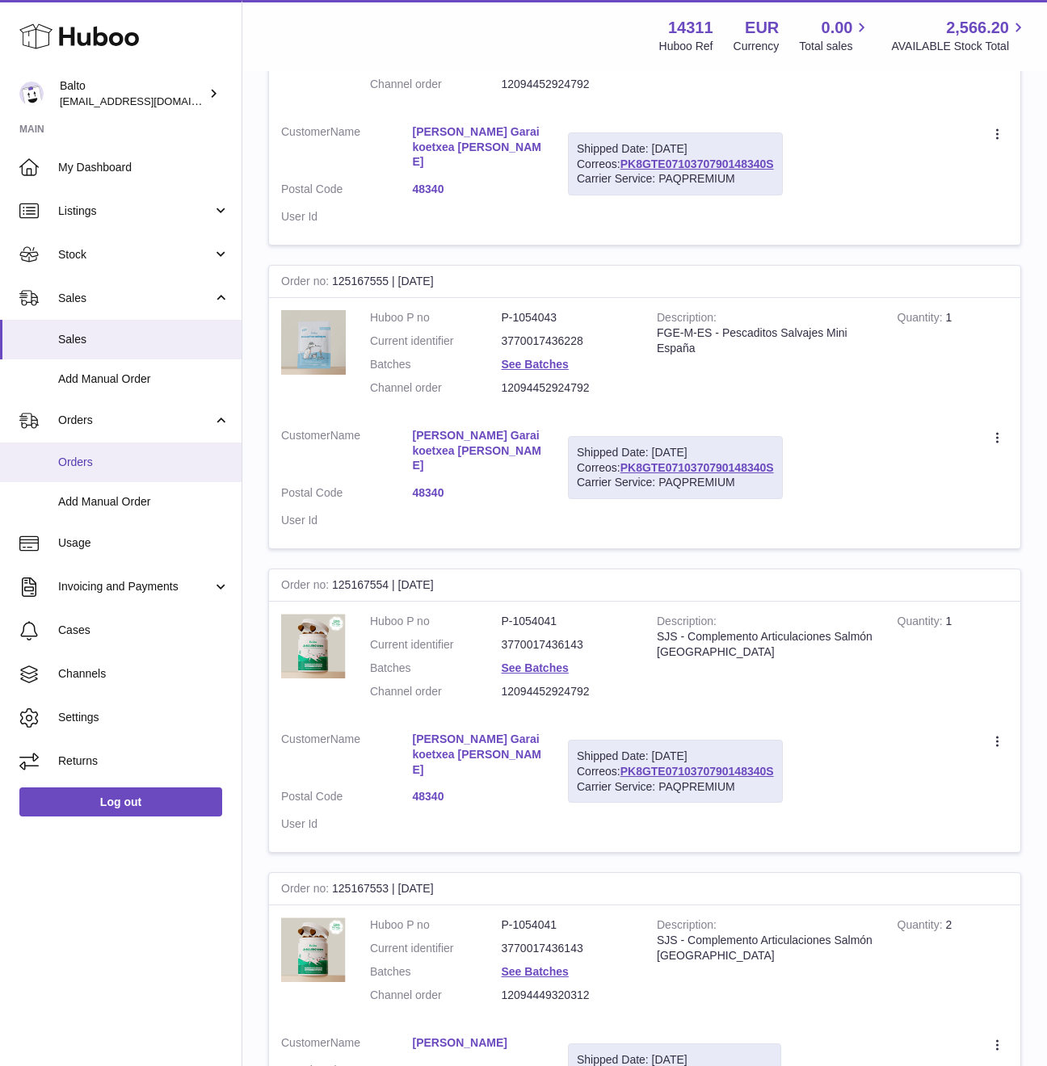
click at [117, 451] on link "Orders" at bounding box center [121, 463] width 242 height 40
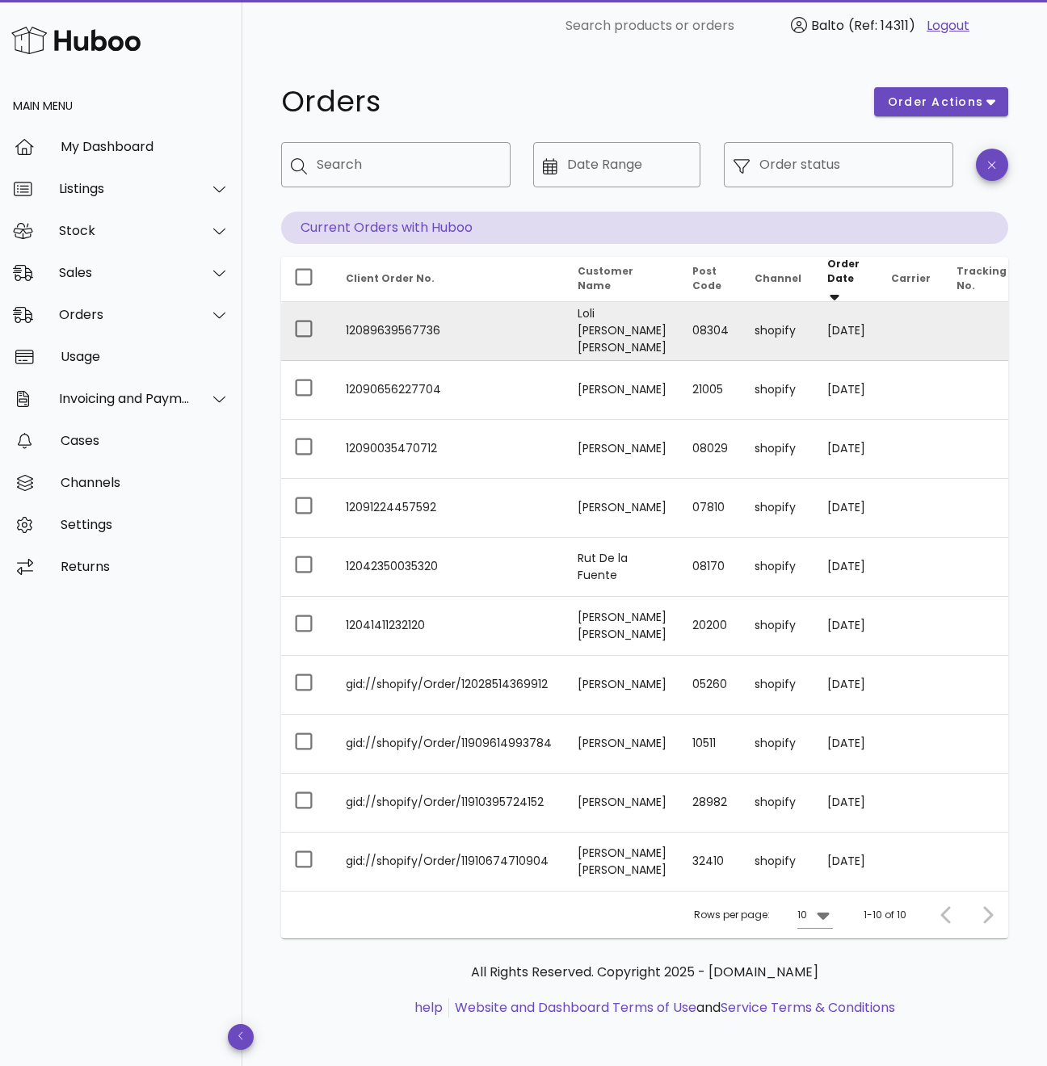
click at [520, 328] on td "12089639567736" at bounding box center [449, 331] width 232 height 59
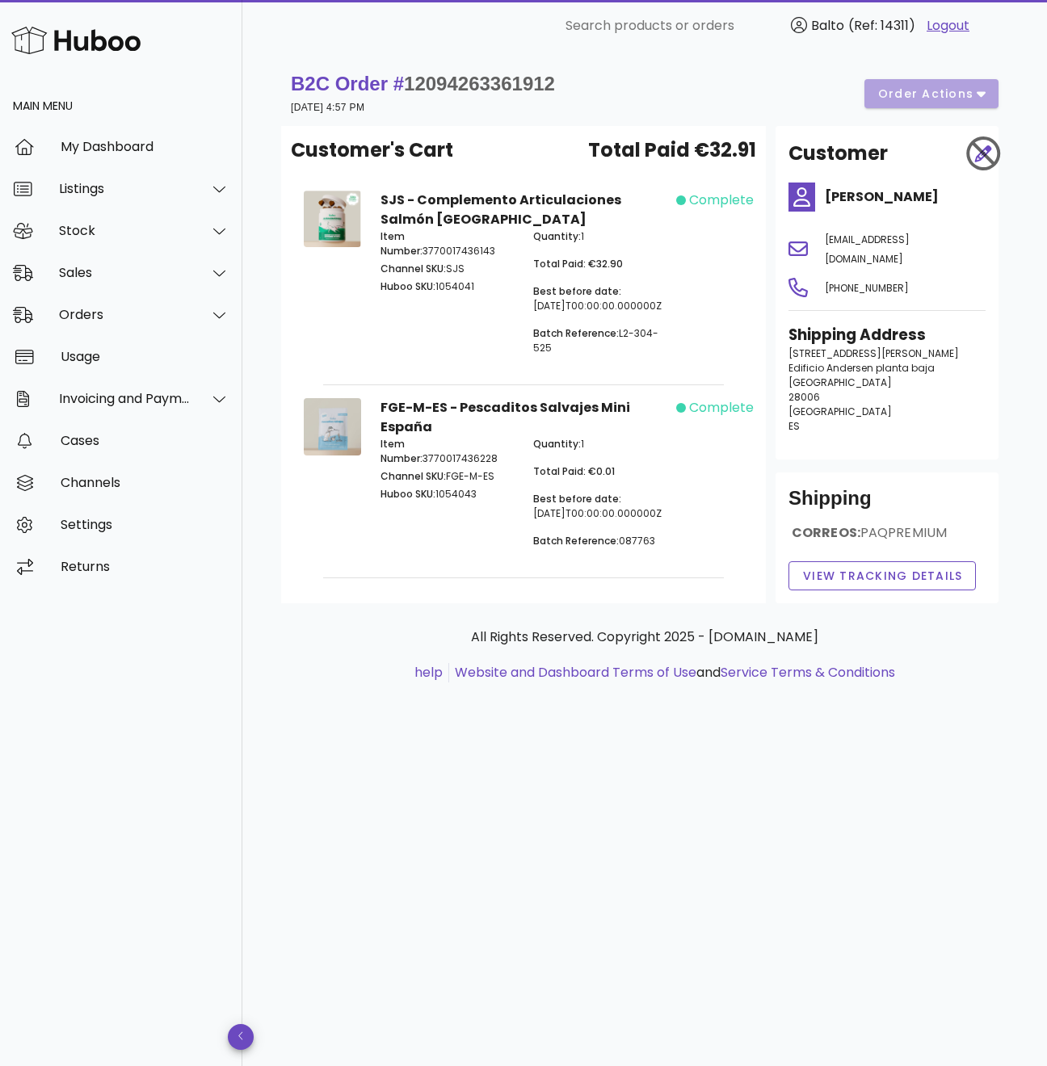
click at [631, 64] on div "B2C Order # 12094263361912 [DATE] 4:57 PM order actions" at bounding box center [644, 93] width 727 height 65
click at [874, 568] on span "View Tracking details" at bounding box center [882, 576] width 161 height 17
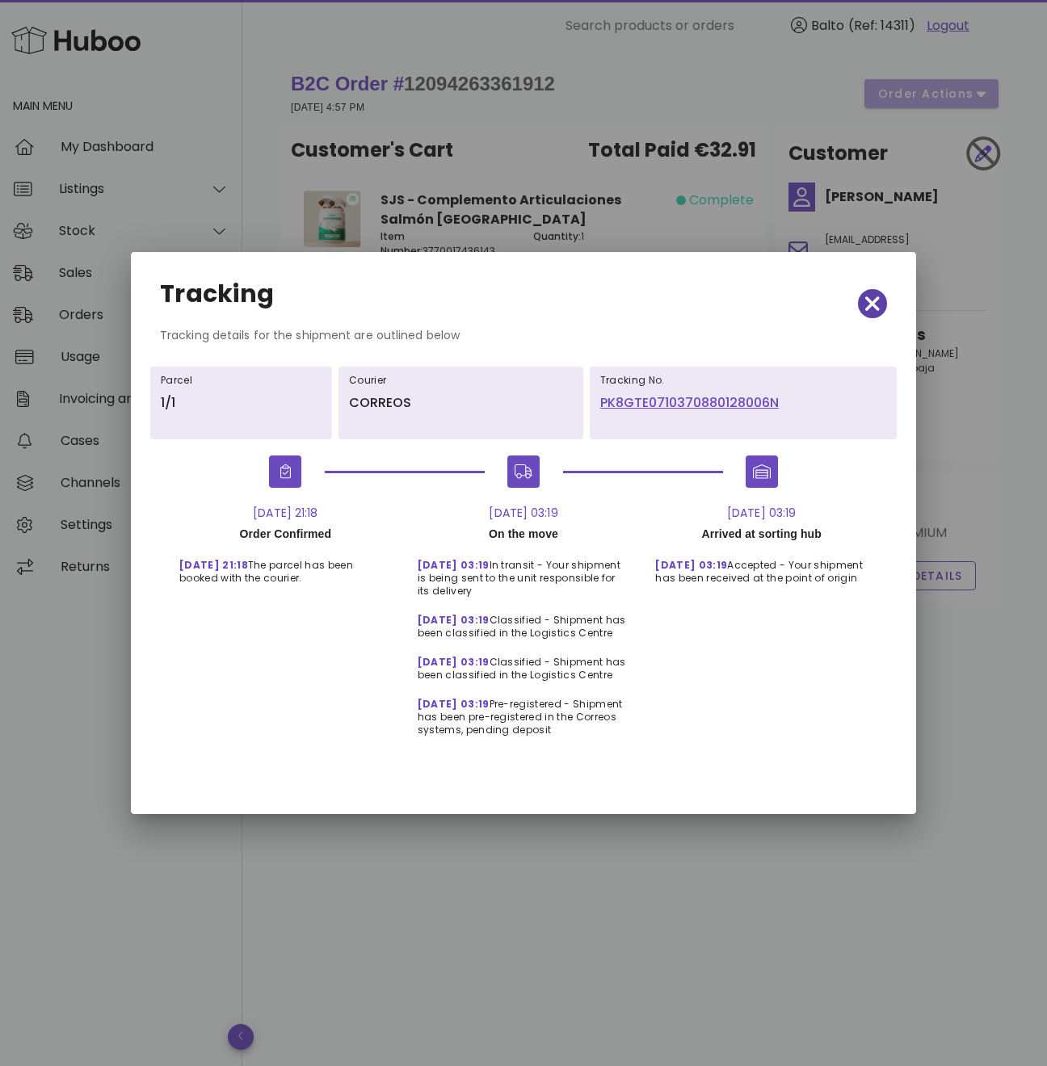
click at [876, 304] on icon "button" at bounding box center [872, 303] width 15 height 23
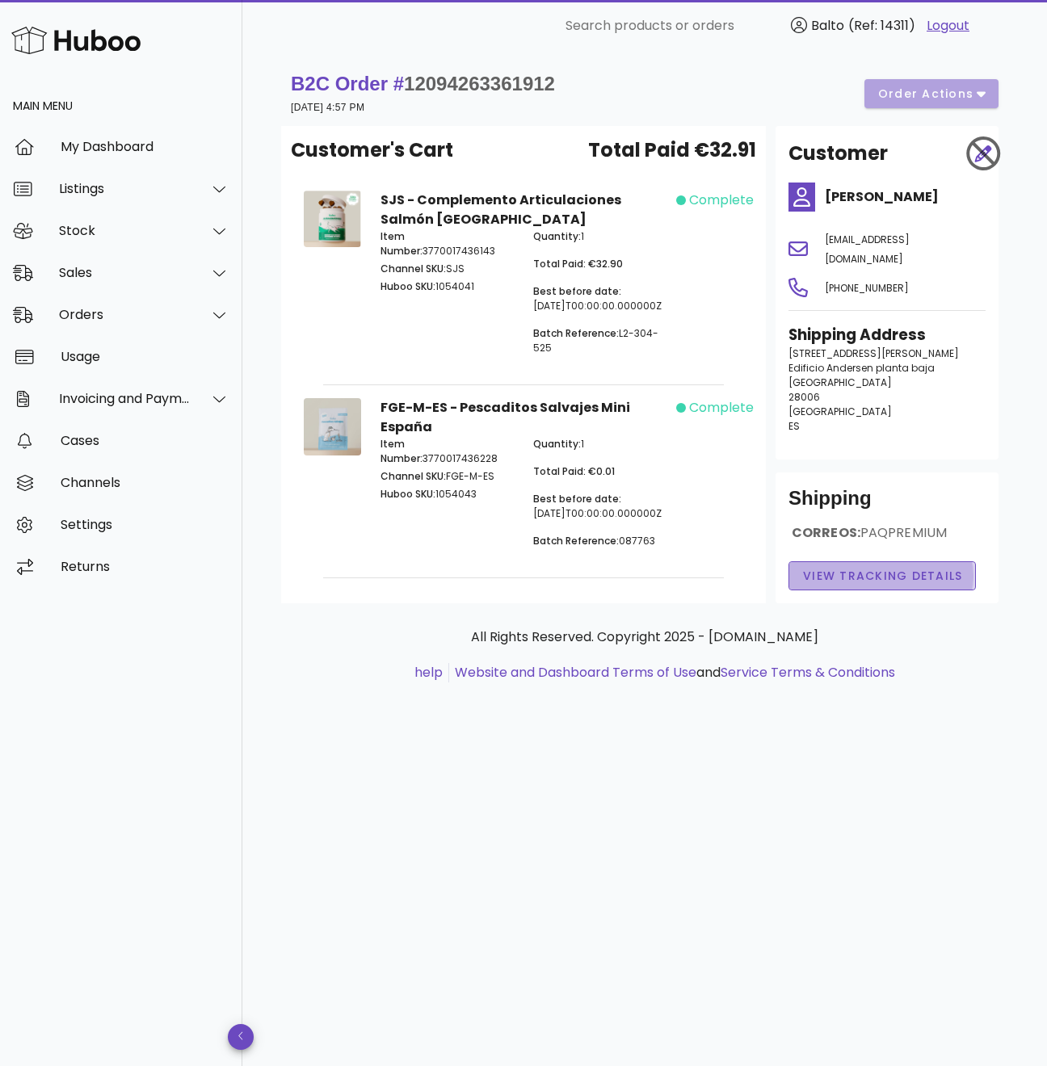
click at [896, 568] on span "View Tracking details" at bounding box center [882, 576] width 161 height 17
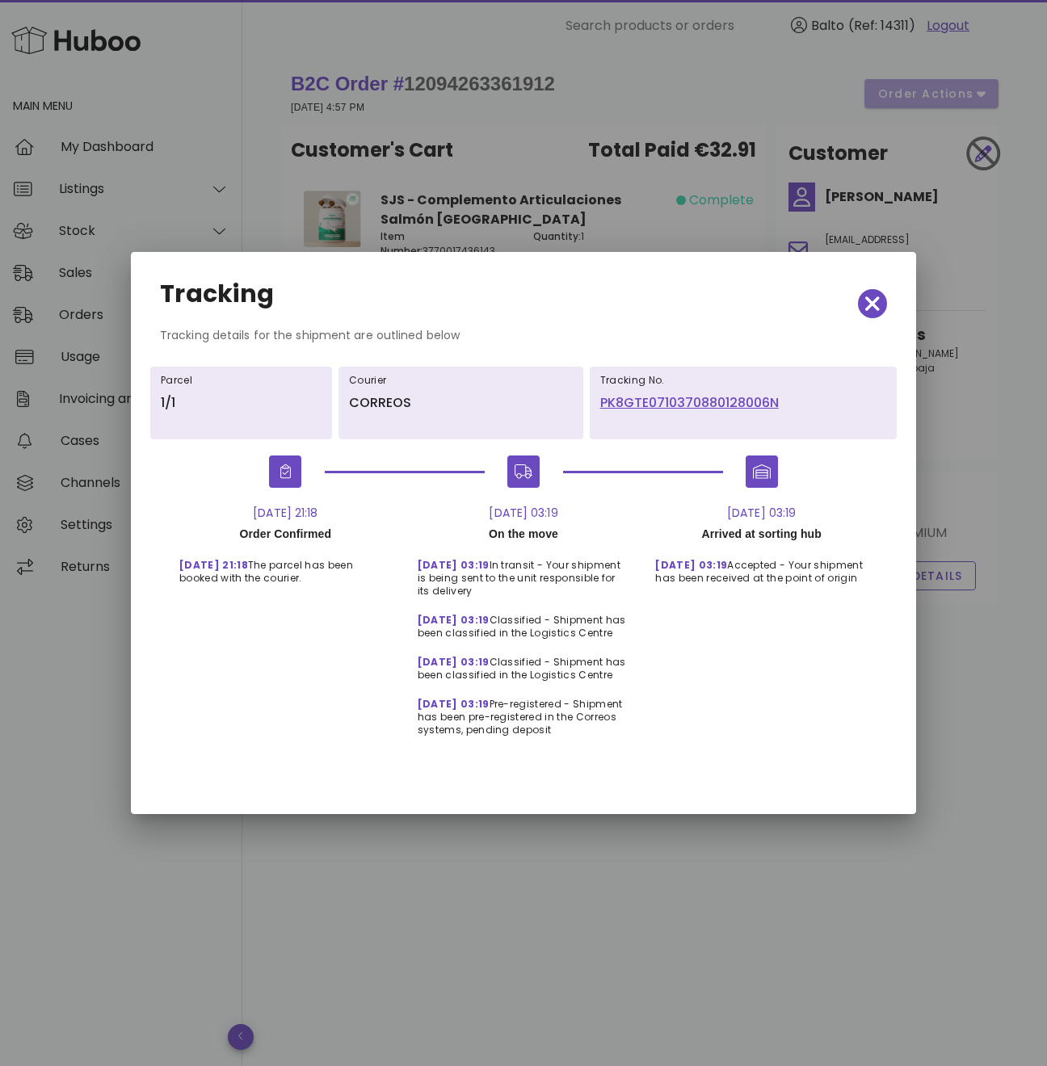
click at [795, 406] on link "PK8GTE0710370880128006N" at bounding box center [743, 402] width 286 height 19
drag, startPoint x: 330, startPoint y: 513, endPoint x: 309, endPoint y: 514, distance: 20.2
click at [309, 514] on div "22-Sep-25, 21:18" at bounding box center [285, 513] width 238 height 18
click at [338, 519] on div "22-Sep-25, 21:18" at bounding box center [285, 513] width 238 height 18
click at [602, 36] on div at bounding box center [523, 533] width 1047 height 1066
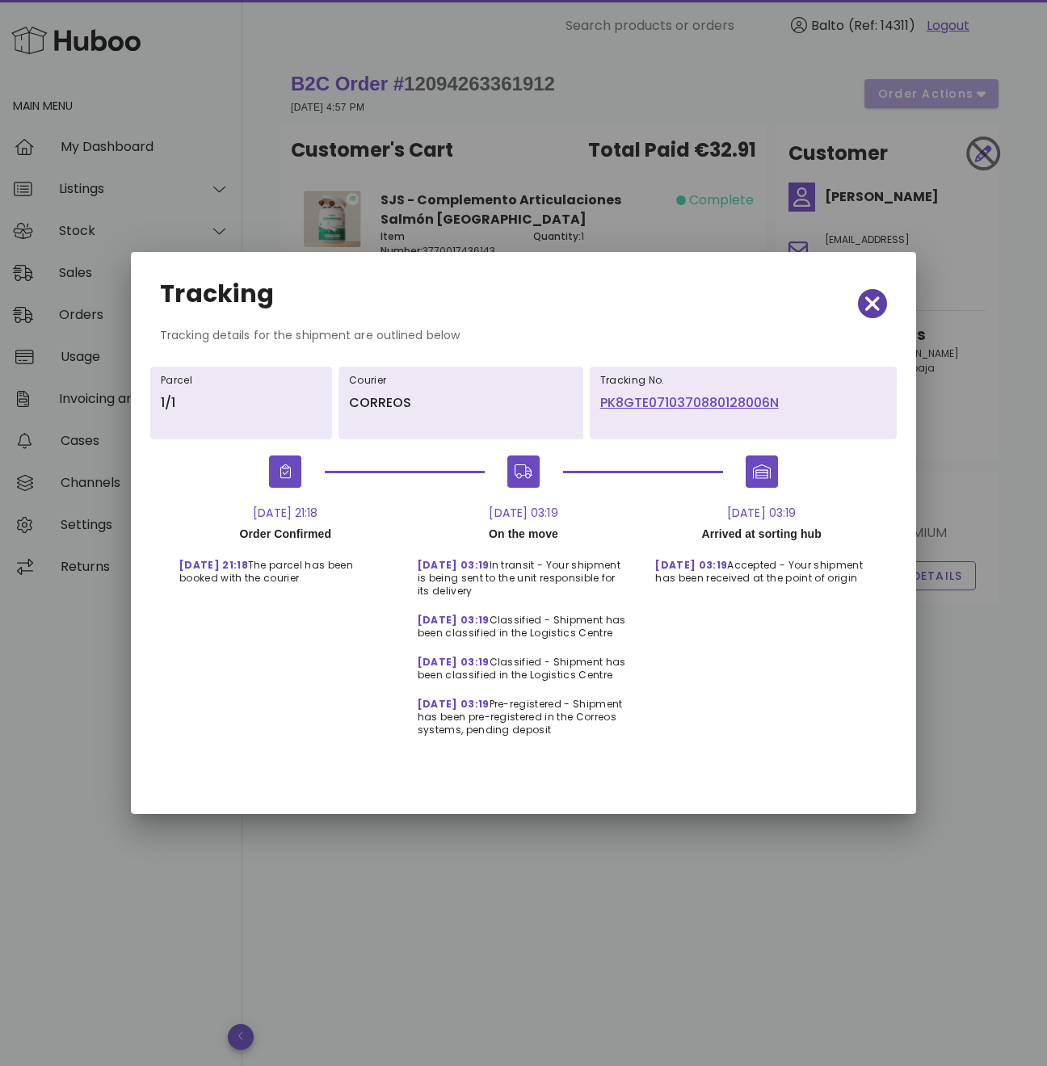
click at [879, 295] on span "button" at bounding box center [872, 303] width 29 height 23
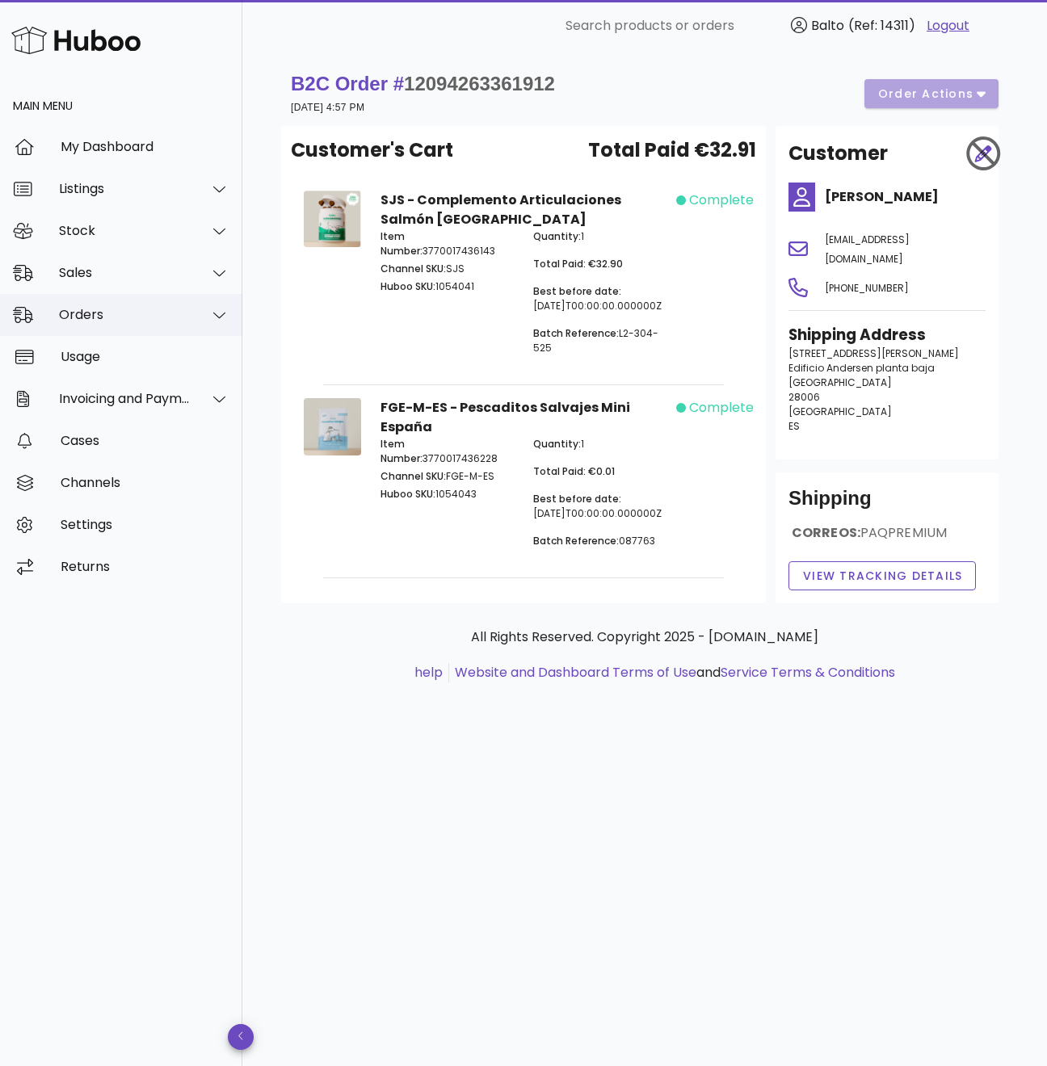
click at [185, 309] on div "Orders" at bounding box center [125, 314] width 132 height 15
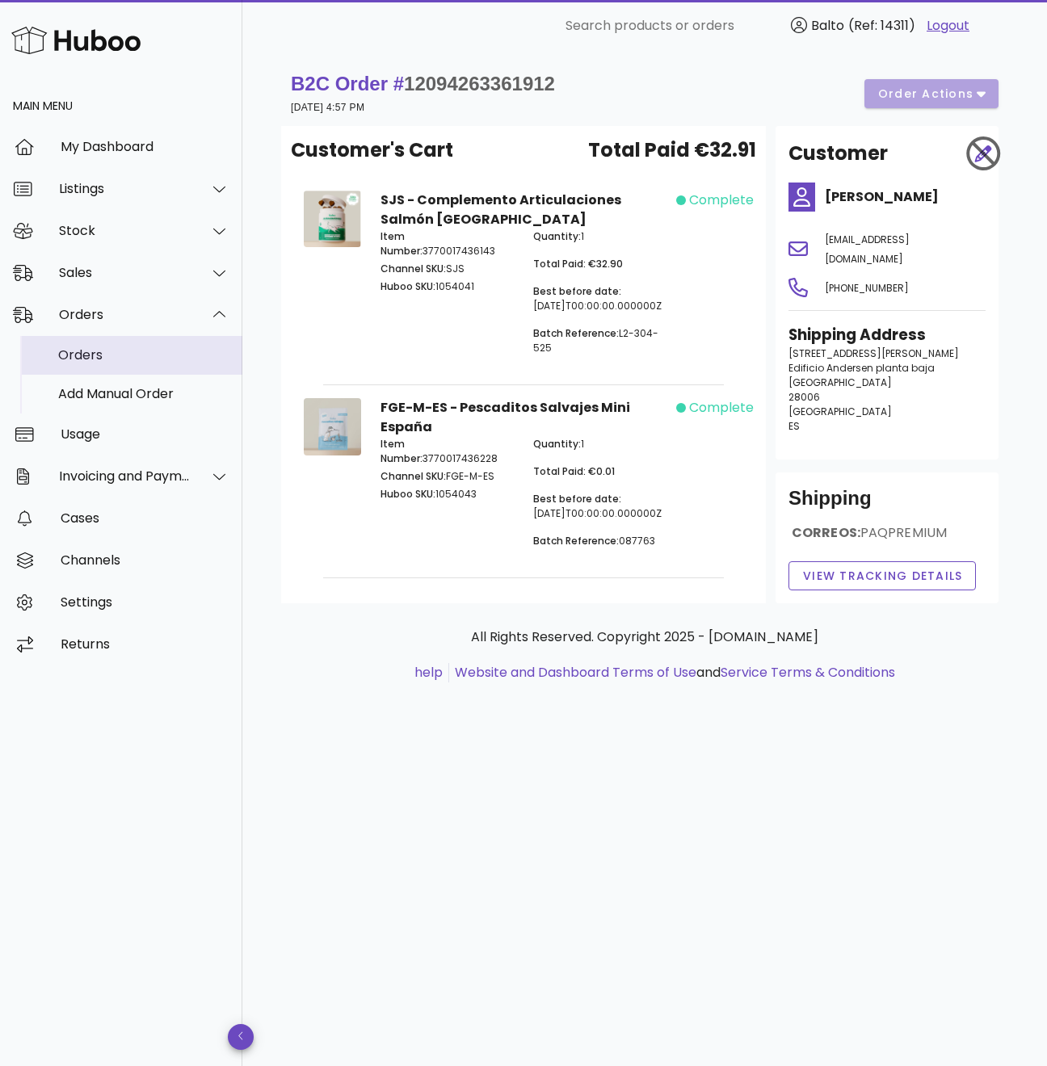
click at [134, 359] on div "Orders" at bounding box center [143, 354] width 171 height 15
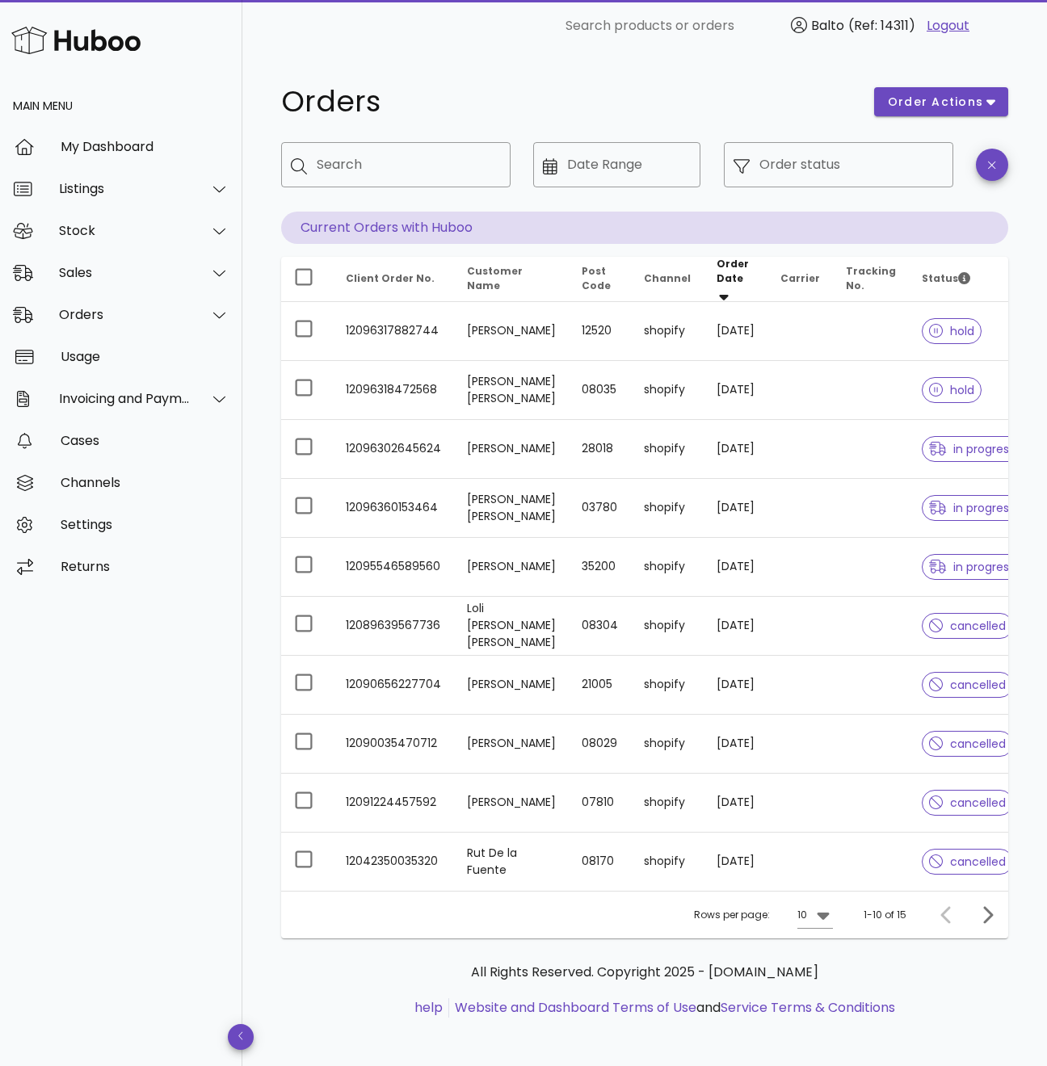
click at [837, 188] on div "​ Order status" at bounding box center [838, 176] width 249 height 89
click at [832, 170] on input "Order status" at bounding box center [851, 165] width 184 height 26
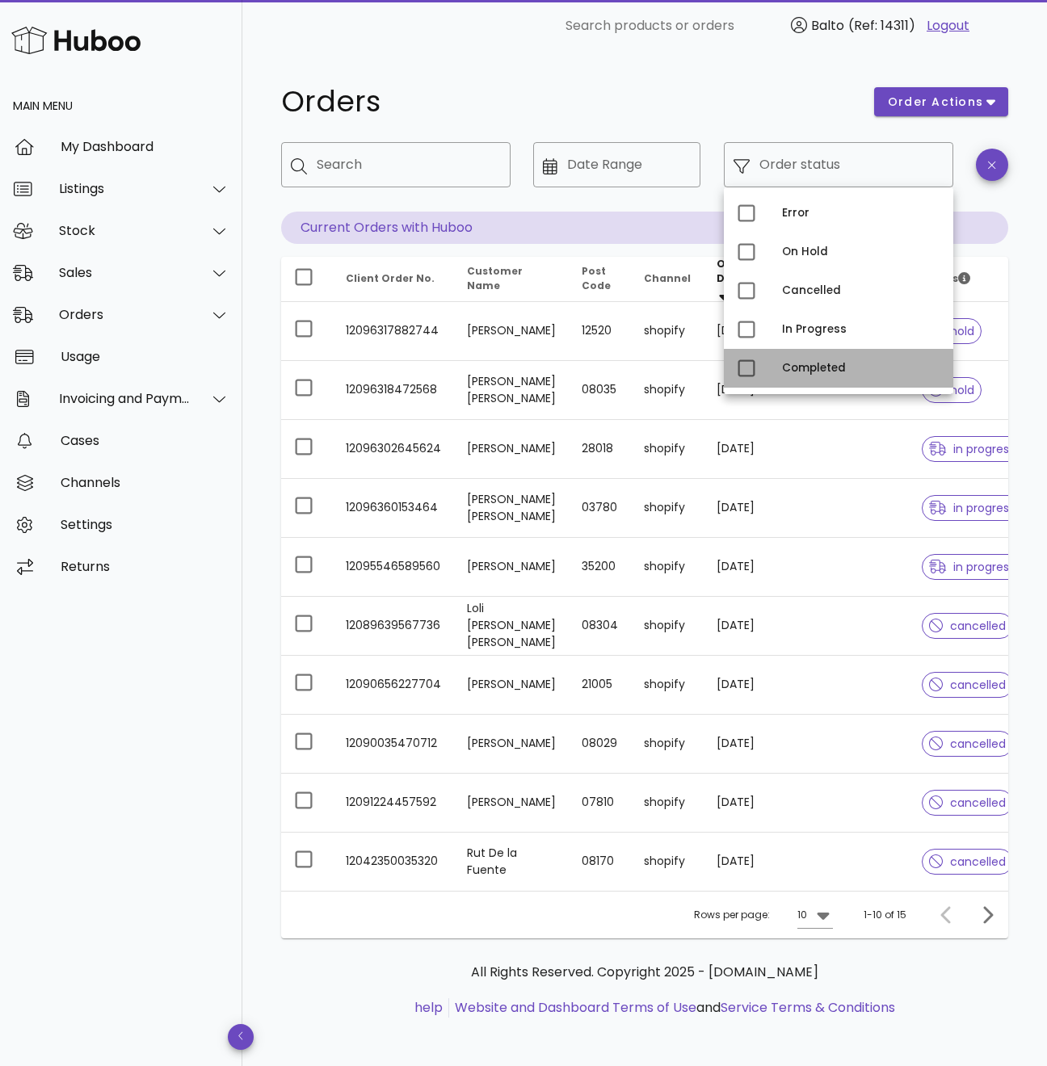
click at [805, 377] on div "Completed" at bounding box center [861, 368] width 158 height 26
type input "**********"
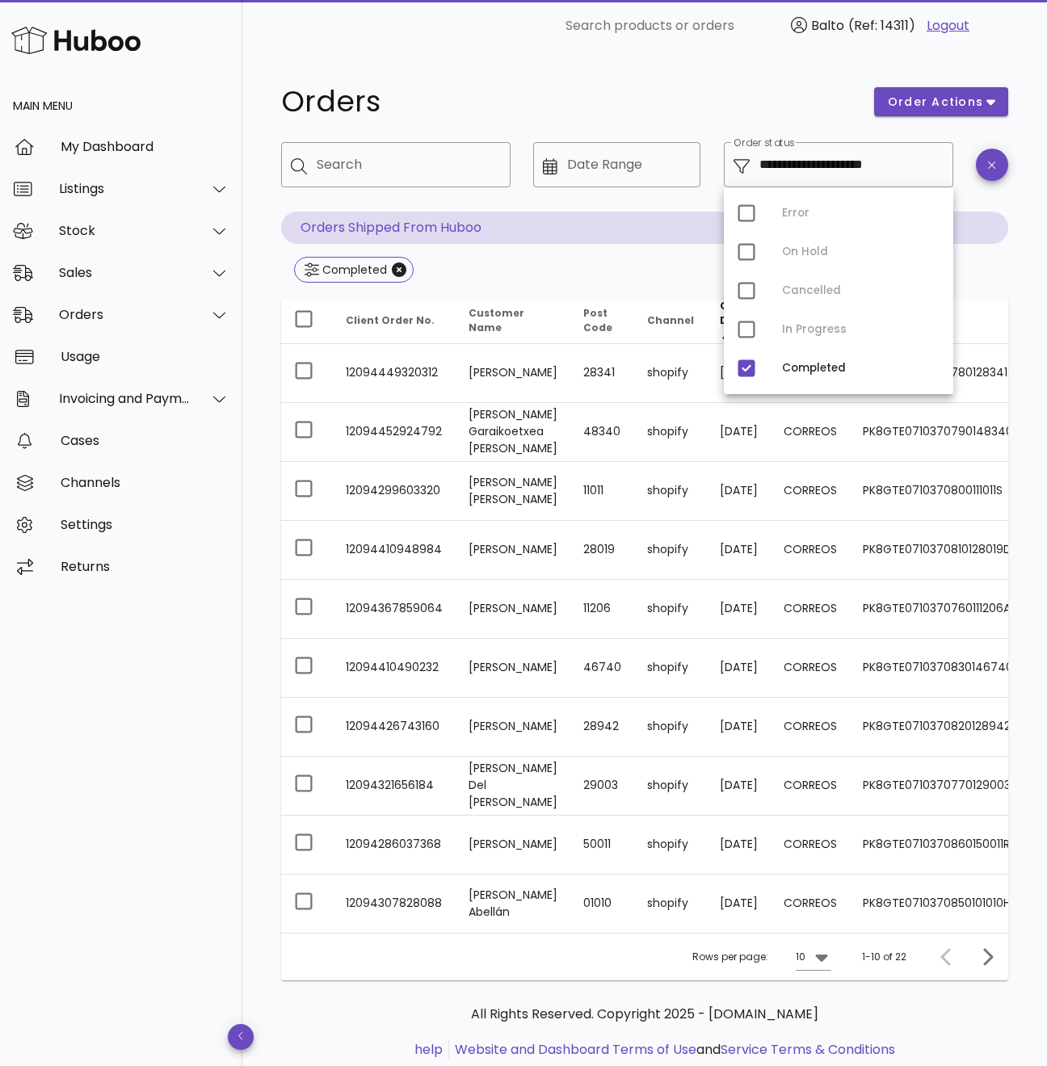
click at [732, 103] on h1 "Orders" at bounding box center [567, 101] width 573 height 29
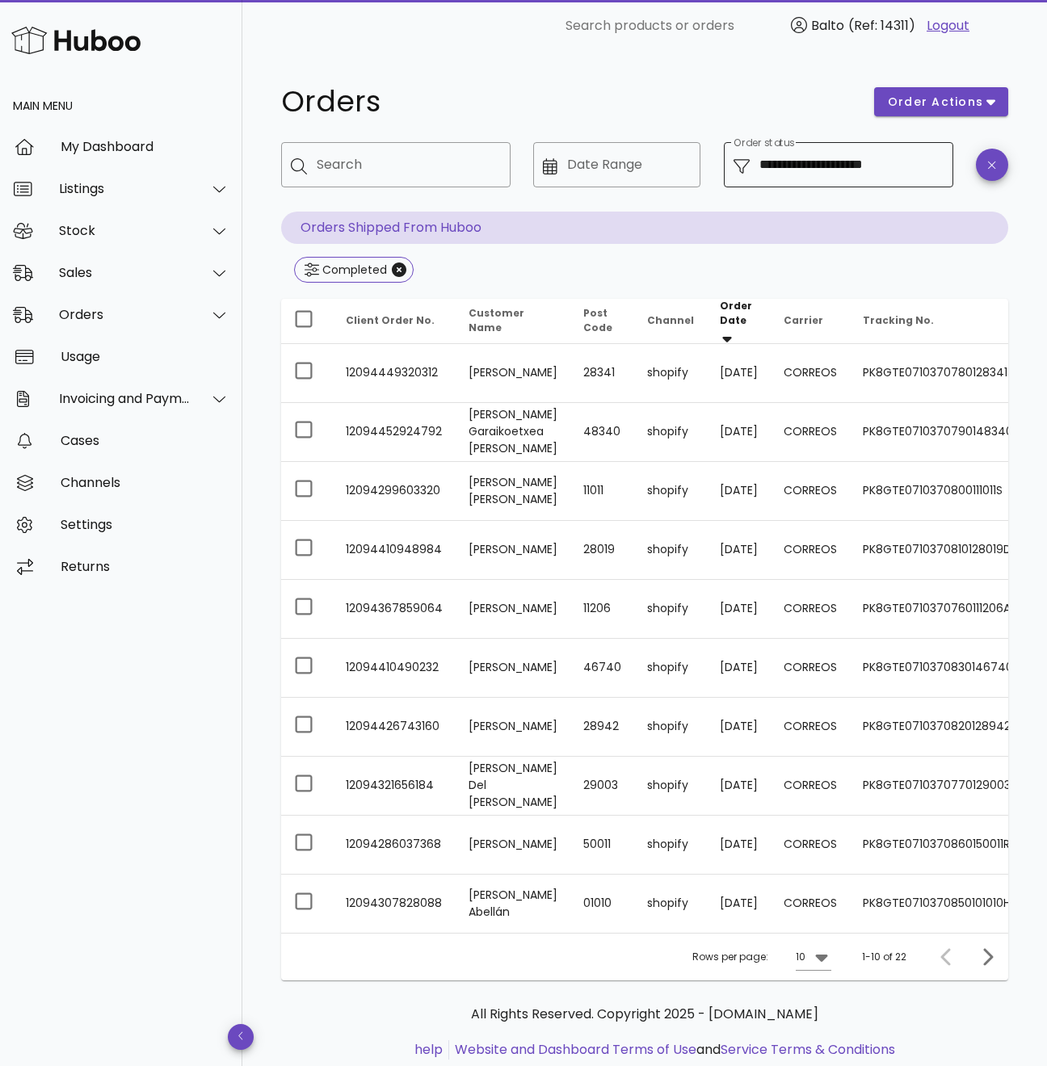
click at [860, 157] on input "**********" at bounding box center [851, 165] width 184 height 26
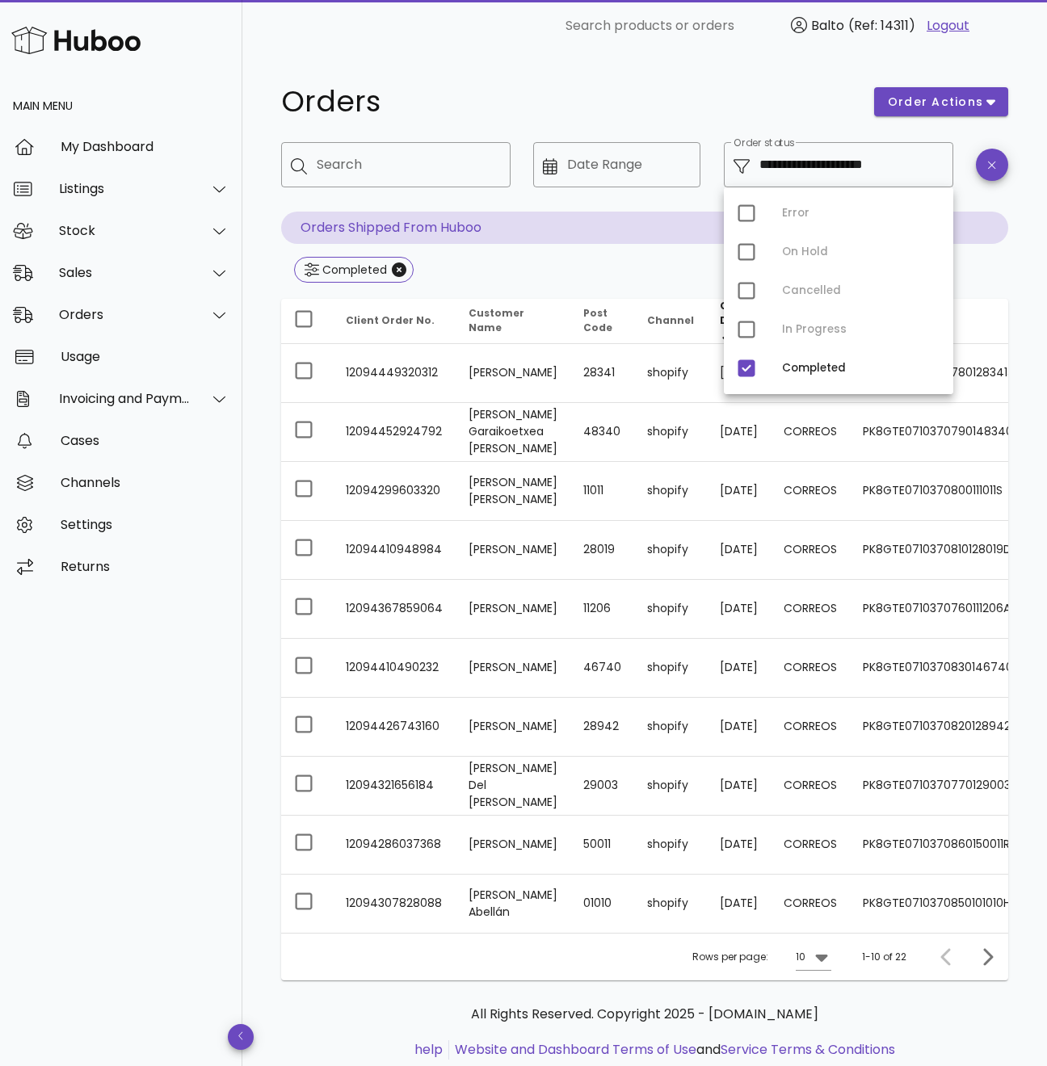
click at [740, 328] on div "Error On Hold Cancelled In Progress Completed" at bounding box center [838, 290] width 229 height 207
click at [741, 328] on div "Error On Hold Cancelled In Progress Completed" at bounding box center [838, 290] width 229 height 207
click at [744, 328] on div "Error On Hold Cancelled In Progress Completed" at bounding box center [838, 290] width 229 height 207
click at [745, 328] on div "Error On Hold Cancelled In Progress Completed" at bounding box center [838, 290] width 229 height 207
click at [759, 341] on div "Error On Hold Cancelled In Progress Completed" at bounding box center [838, 290] width 229 height 207
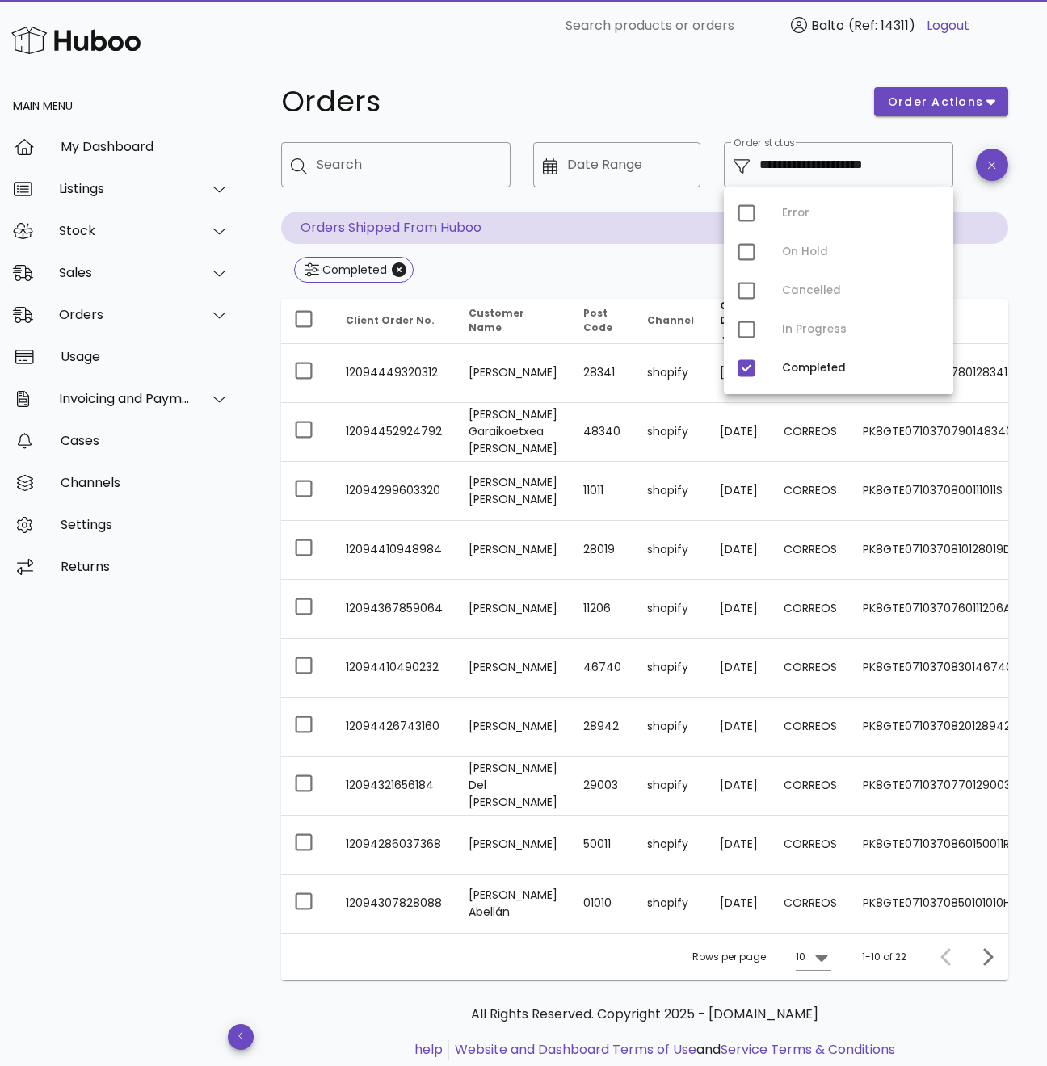
click at [683, 256] on div "**********" at bounding box center [644, 214] width 727 height 144
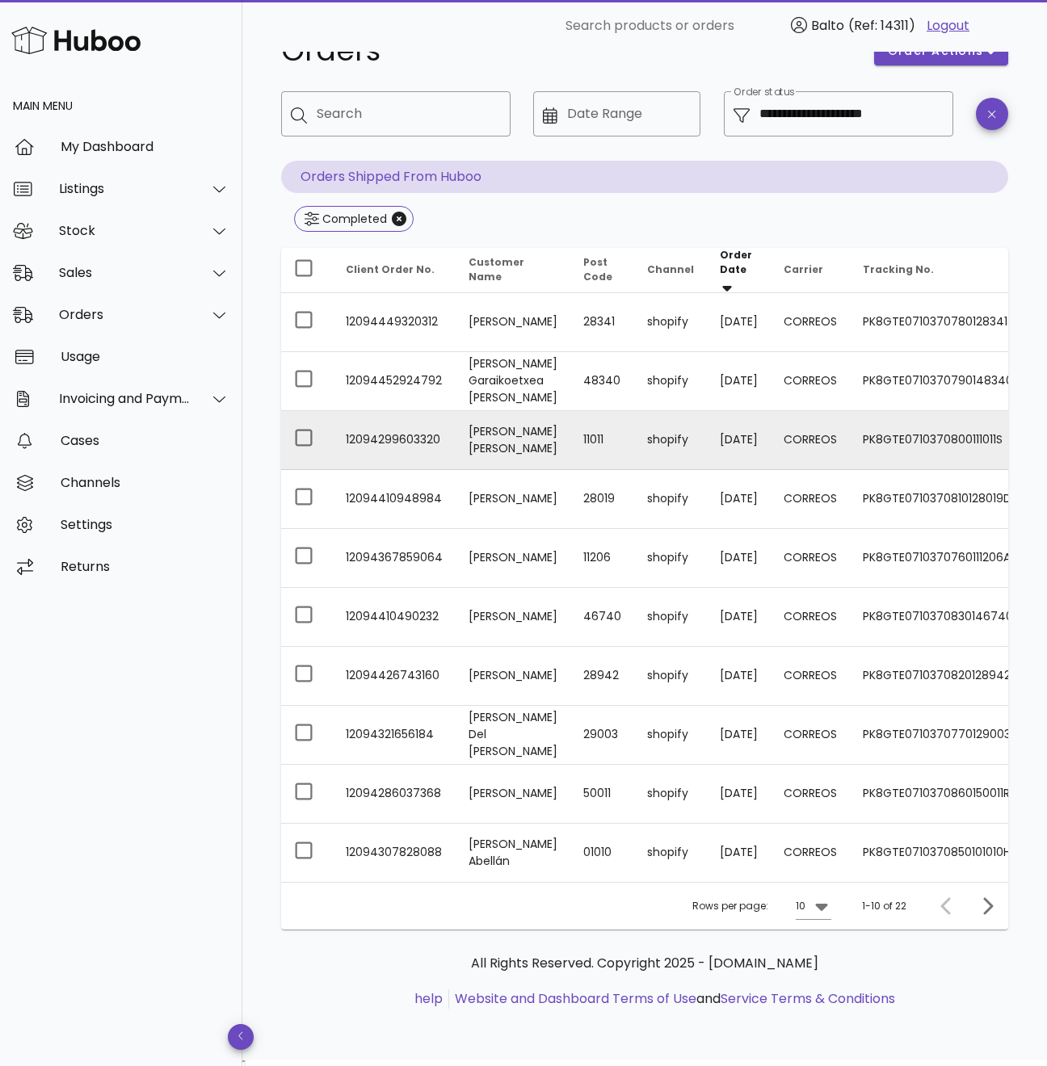
scroll to position [0, 140]
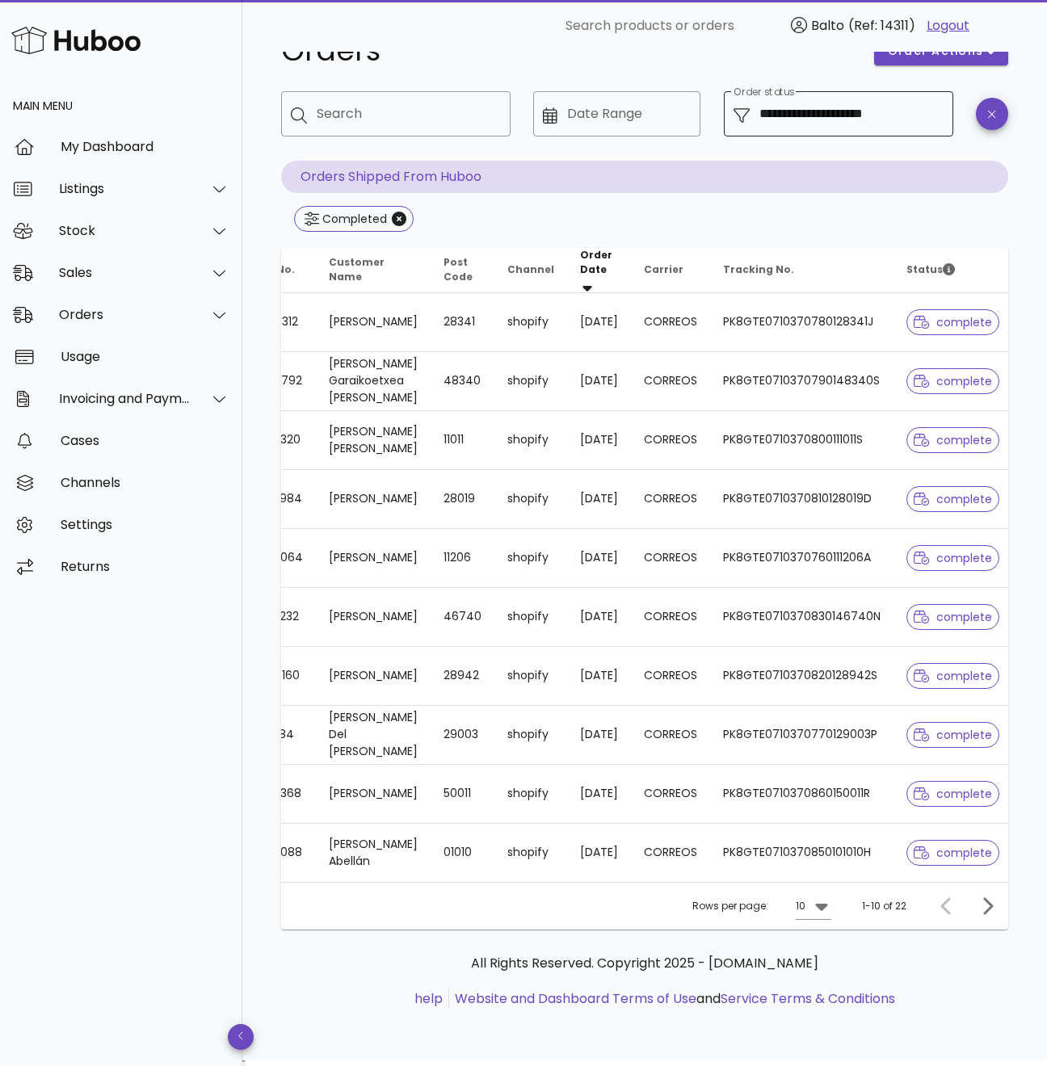
click at [811, 115] on input "**********" at bounding box center [851, 114] width 184 height 26
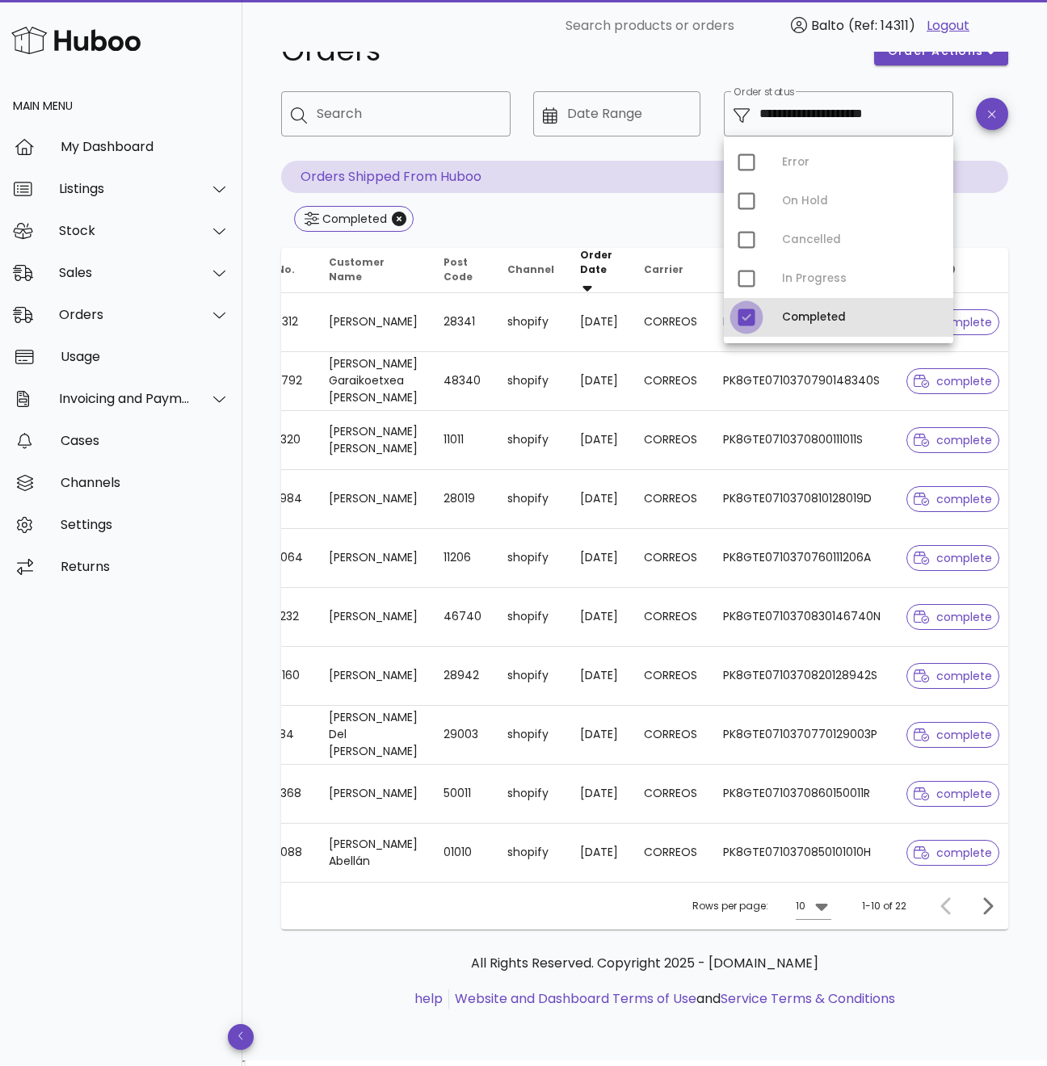
click at [750, 315] on div at bounding box center [746, 317] width 27 height 27
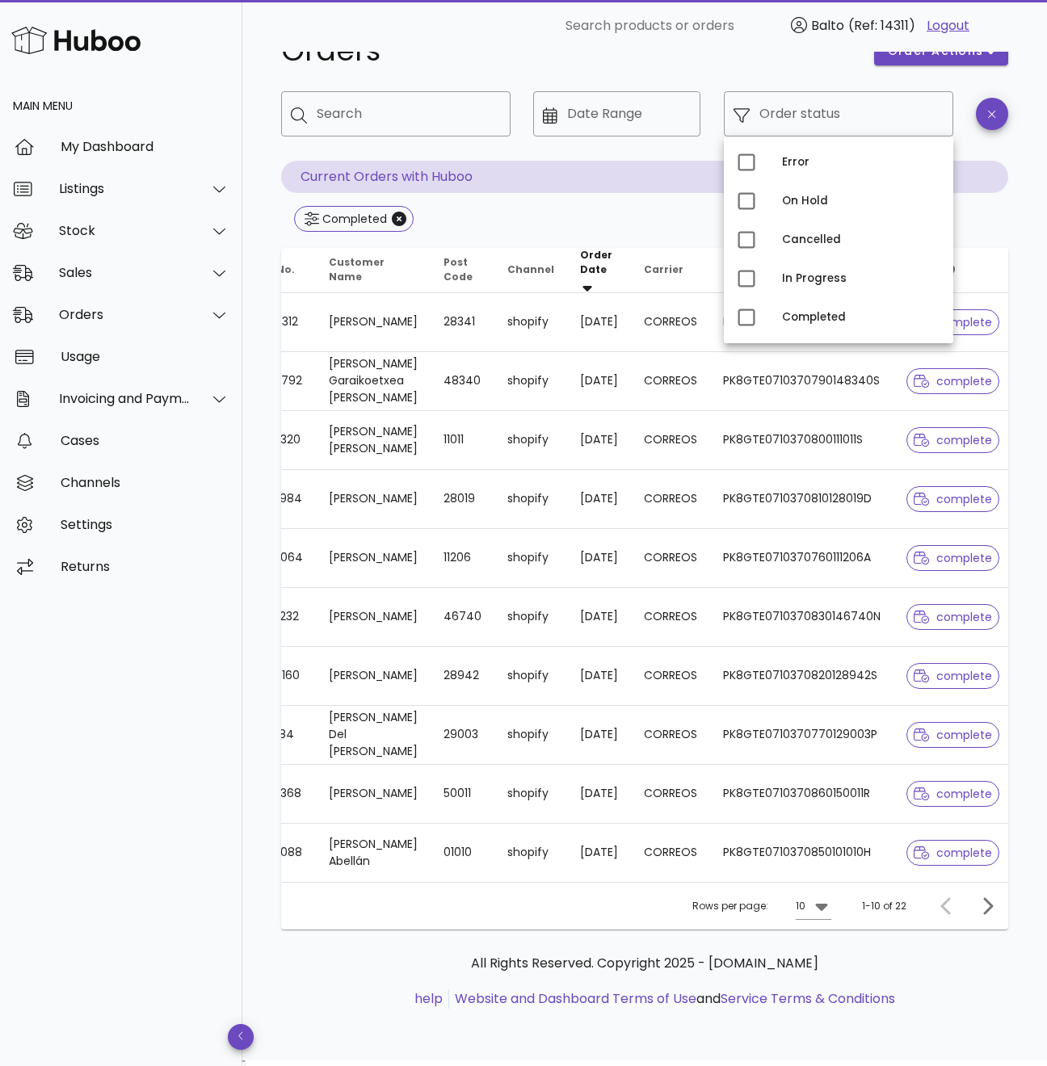
scroll to position [9, 0]
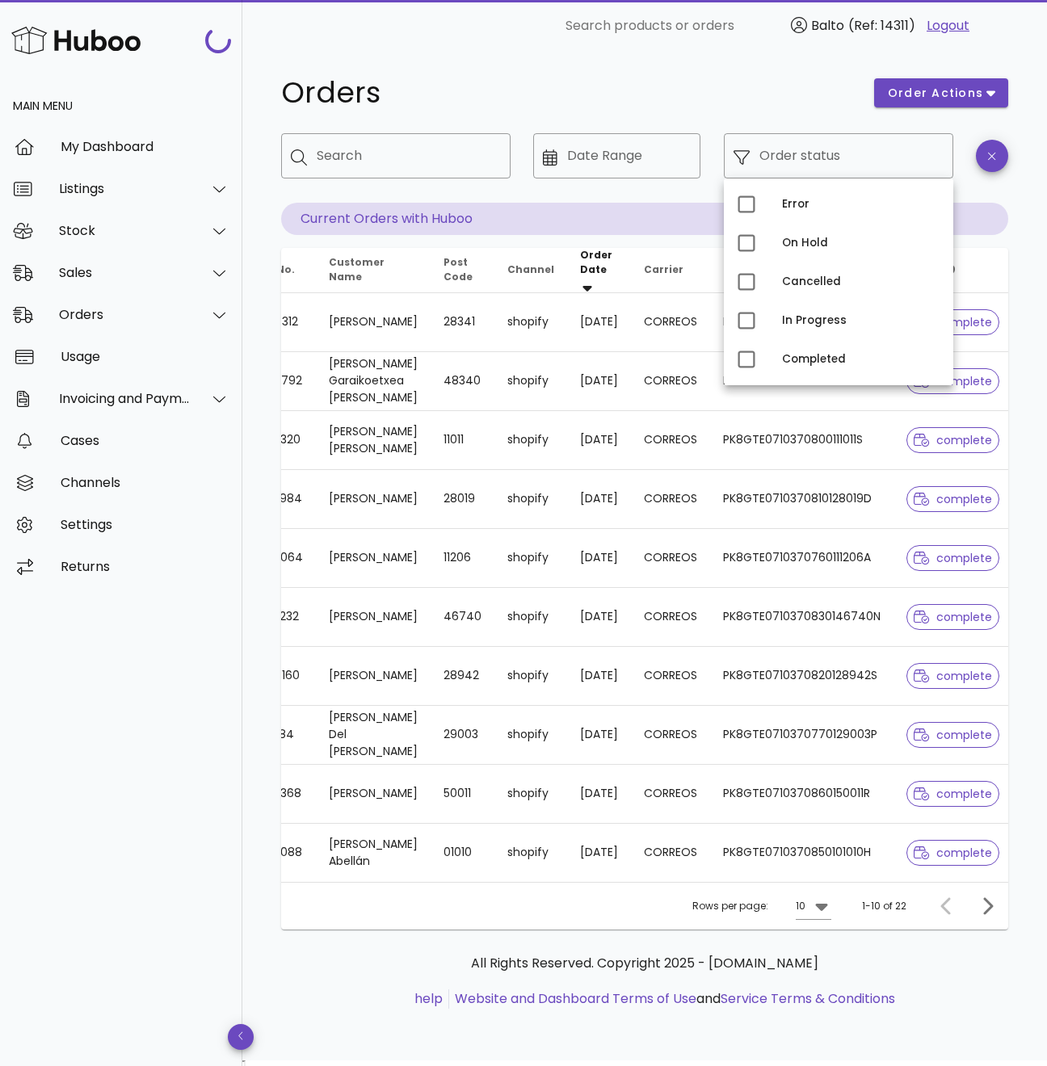
click at [661, 205] on div "​ Date Range" at bounding box center [616, 168] width 187 height 89
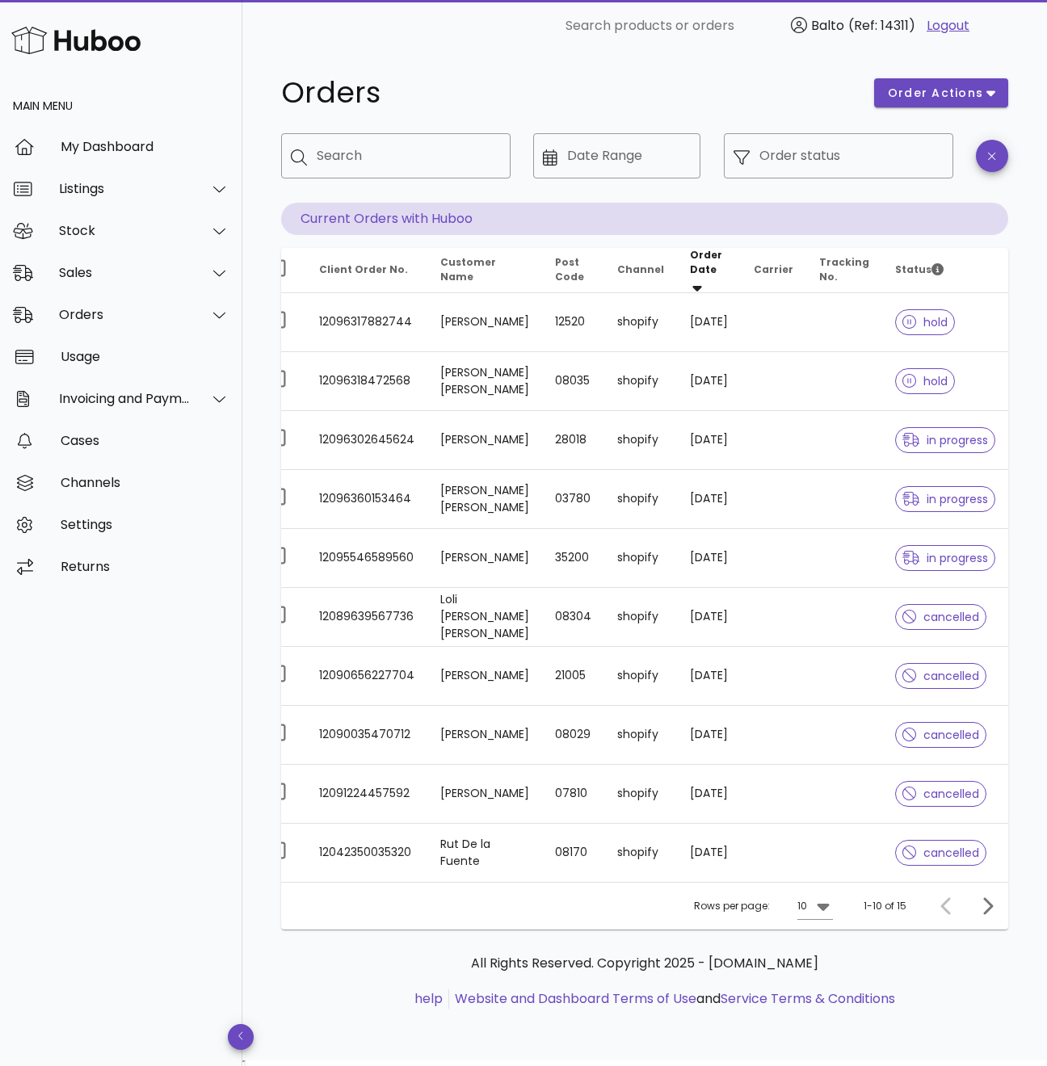
scroll to position [0, 7]
